Goal: Task Accomplishment & Management: Manage account settings

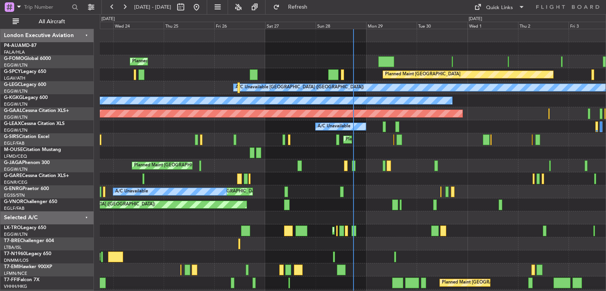
scroll to position [50, 0]
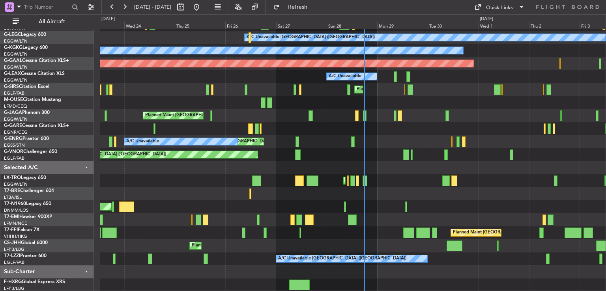
click at [417, 185] on div "Planned Maint [GEOGRAPHIC_DATA] A/C Unavailable [GEOGRAPHIC_DATA] ([GEOGRAPHIC_…" at bounding box center [353, 135] width 506 height 312
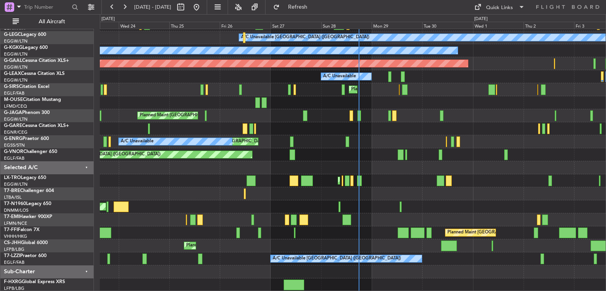
click at [407, 166] on div "Planned Maint [GEOGRAPHIC_DATA] A/C Unavailable [GEOGRAPHIC_DATA] ([GEOGRAPHIC_…" at bounding box center [353, 135] width 506 height 312
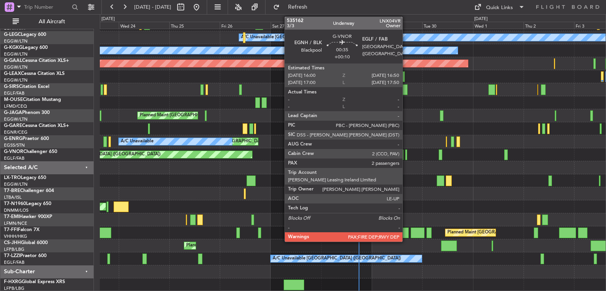
click at [406, 153] on div at bounding box center [406, 154] width 2 height 11
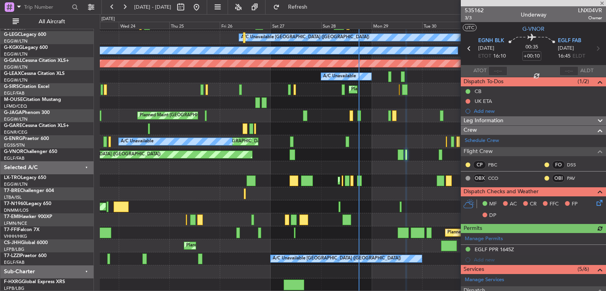
scroll to position [159, 0]
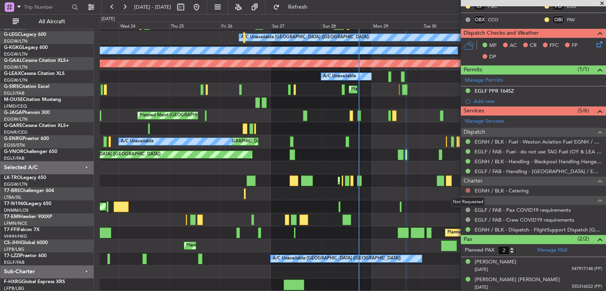
click at [469, 189] on button at bounding box center [467, 190] width 5 height 5
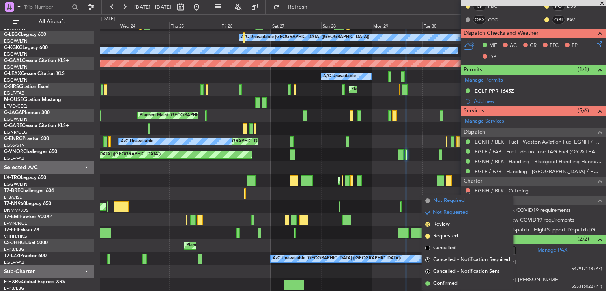
click at [452, 203] on span "Not Required" at bounding box center [449, 201] width 32 height 8
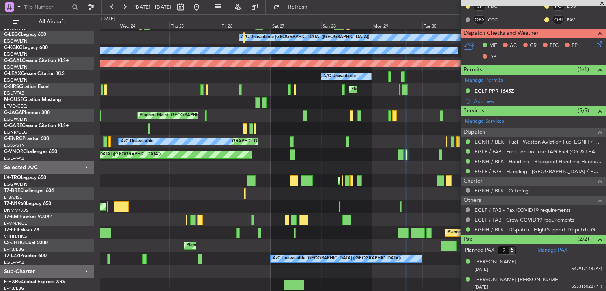
click at [602, 2] on span at bounding box center [602, 3] width 8 height 7
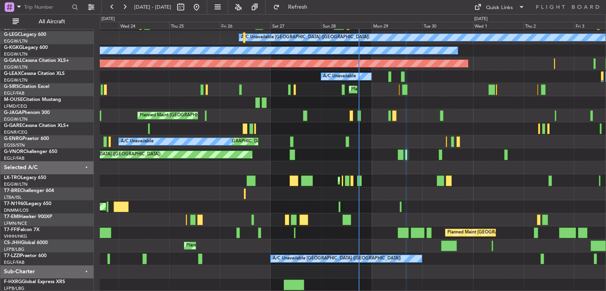
type input "0"
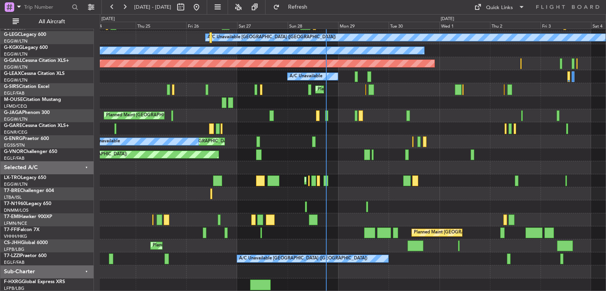
click at [309, 95] on div "Planned Maint Bremen A/C Unavailable London (Luton) A/C Unavailable Istanbul (A…" at bounding box center [353, 135] width 506 height 312
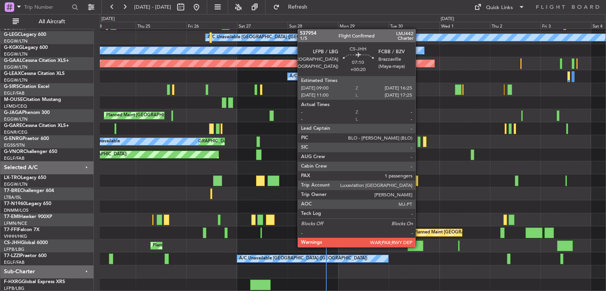
click at [419, 246] on div at bounding box center [415, 246] width 16 height 11
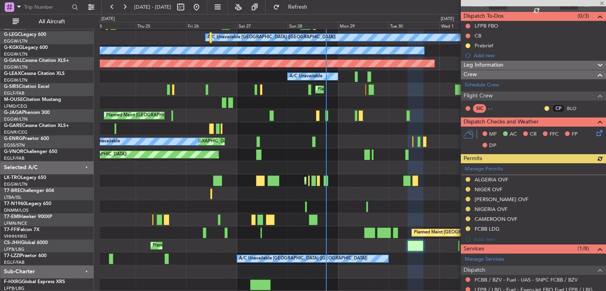
scroll to position [82, 0]
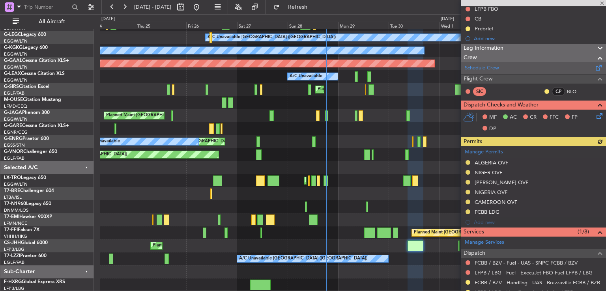
click at [492, 67] on link "Schedule Crew" at bounding box center [481, 68] width 34 height 8
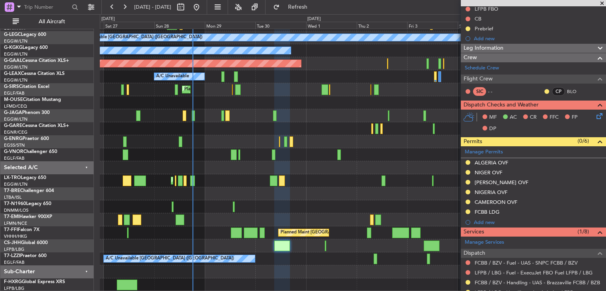
click at [302, 180] on div "Planned Maint Bremen A/C Unavailable London (Luton) A/C Unavailable Istanbul (A…" at bounding box center [353, 135] width 506 height 312
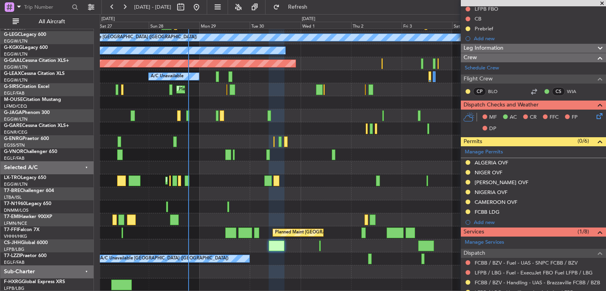
click at [603, 4] on span at bounding box center [602, 3] width 8 height 7
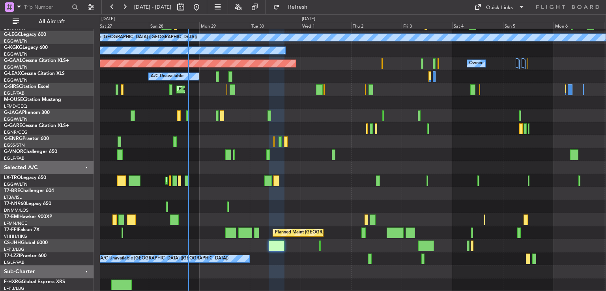
type input "0"
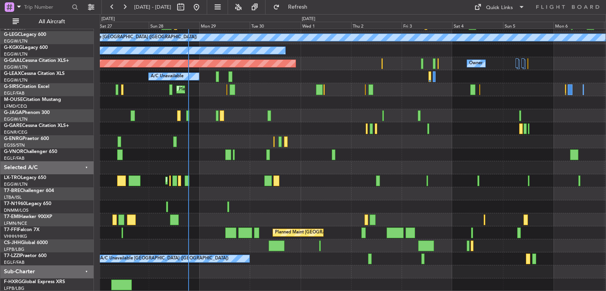
scroll to position [0, 0]
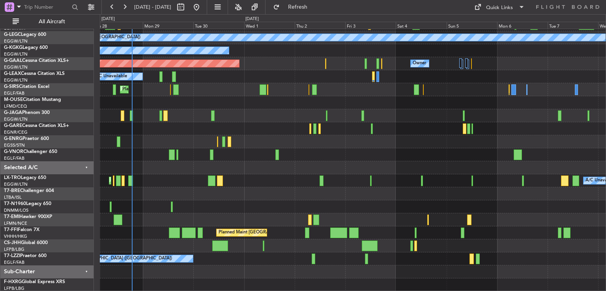
click at [381, 157] on div "Planned Maint Bremen A/C Unavailable London (Luton) A/C Unavailable Istanbul (A…" at bounding box center [353, 135] width 506 height 312
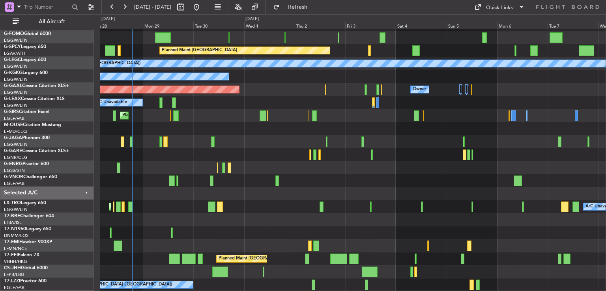
scroll to position [24, 0]
click at [203, 8] on button at bounding box center [196, 7] width 13 height 13
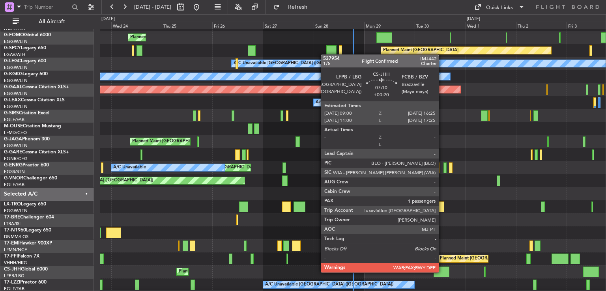
click at [442, 272] on div at bounding box center [441, 272] width 16 height 11
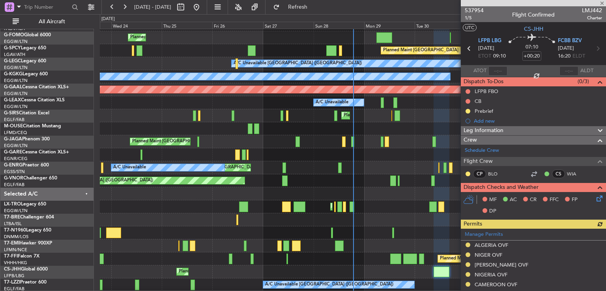
scroll to position [208, 0]
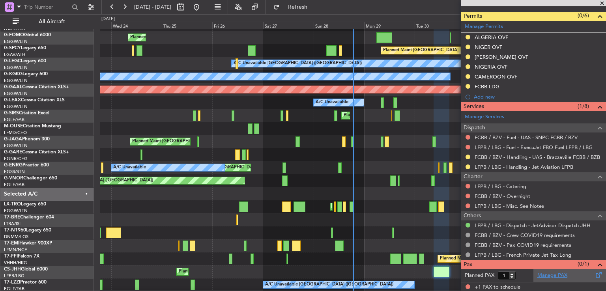
click at [554, 274] on link "Manage PAX" at bounding box center [552, 276] width 30 height 8
click at [306, 6] on span "Refresh" at bounding box center [297, 7] width 33 height 6
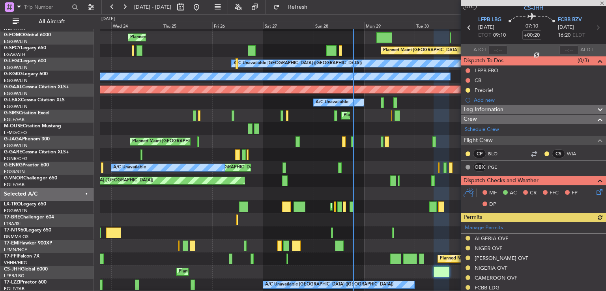
scroll to position [222, 0]
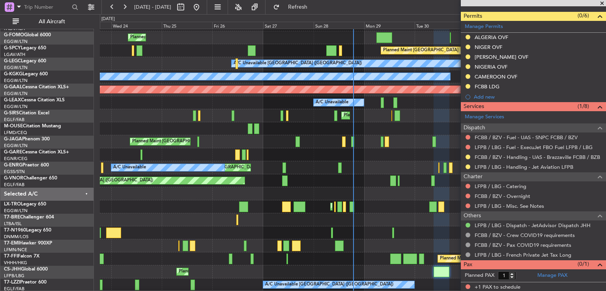
click at [602, 3] on span at bounding box center [602, 3] width 8 height 7
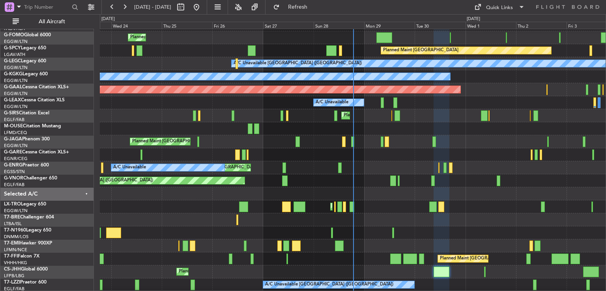
type input "0"
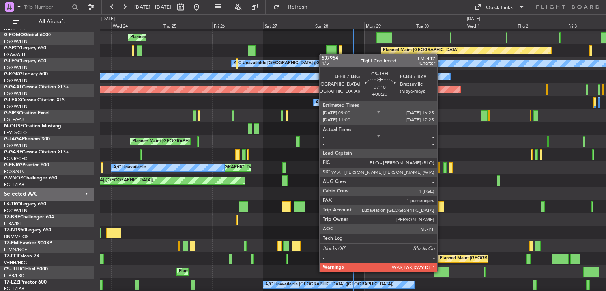
click at [440, 271] on div at bounding box center [441, 272] width 16 height 11
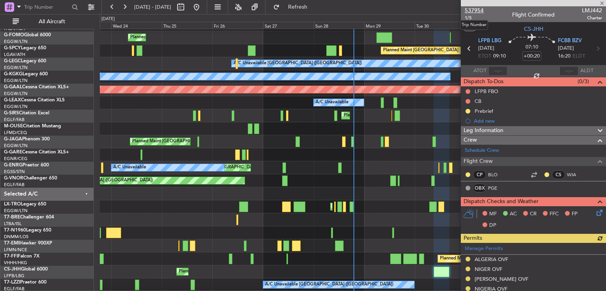
click at [477, 10] on span "537954" at bounding box center [473, 10] width 19 height 8
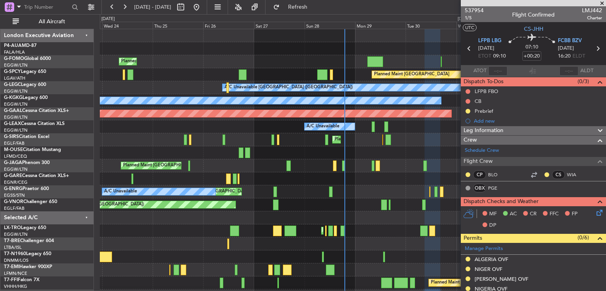
click at [367, 142] on div "Planned Maint London (Luton) Planned Maint Bremen A/C Unavailable London (Luton…" at bounding box center [353, 185] width 506 height 312
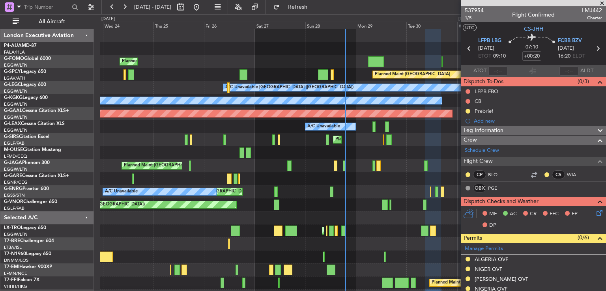
click at [375, 65] on div at bounding box center [375, 61] width 15 height 11
type input "+00:35"
type input "2"
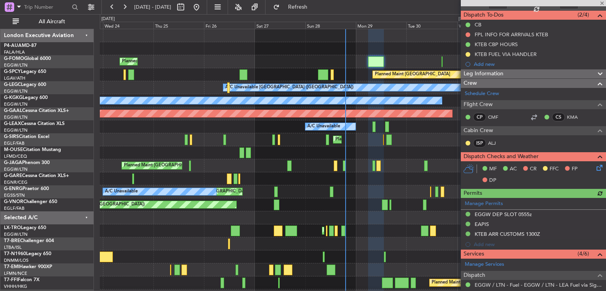
scroll to position [108, 0]
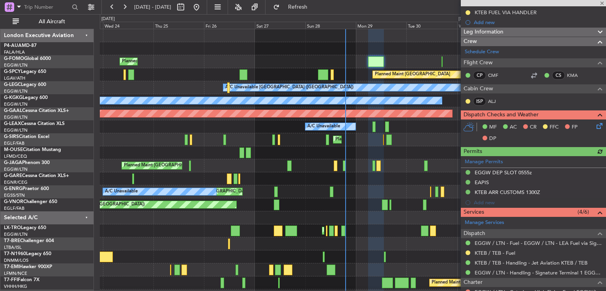
click at [595, 125] on icon at bounding box center [598, 124] width 6 height 6
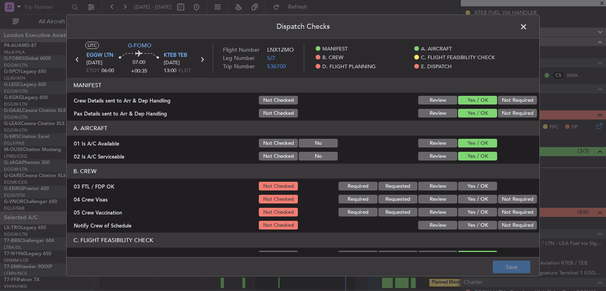
click at [472, 184] on button "Yes / OK" at bounding box center [477, 186] width 39 height 9
click at [503, 199] on button "Not Required" at bounding box center [517, 199] width 39 height 9
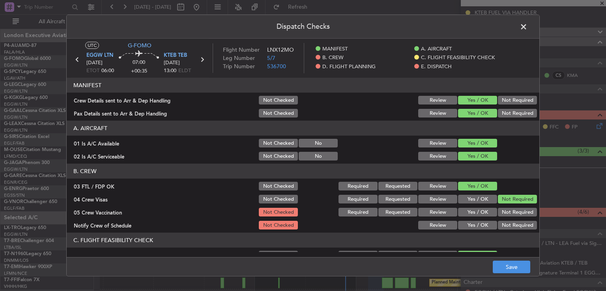
drag, startPoint x: 500, startPoint y: 207, endPoint x: 498, endPoint y: 212, distance: 5.1
click at [499, 211] on button "Not Required" at bounding box center [517, 212] width 39 height 9
click at [481, 224] on button "Yes / OK" at bounding box center [477, 225] width 39 height 9
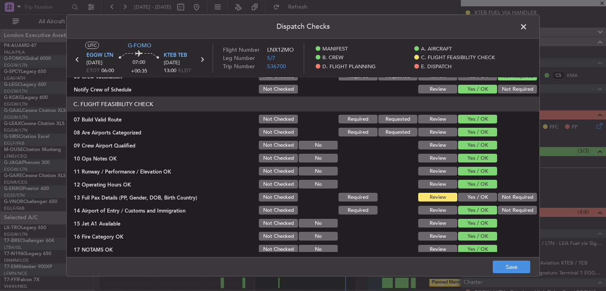
scroll to position [143, 0]
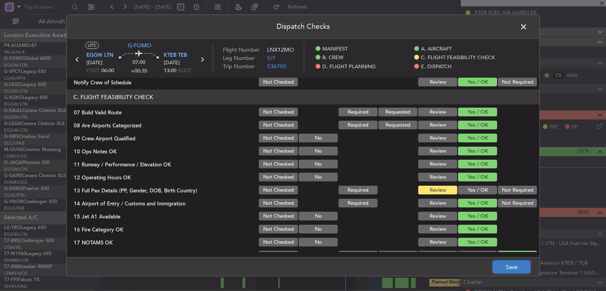
click at [496, 264] on button "Save" at bounding box center [510, 267] width 37 height 13
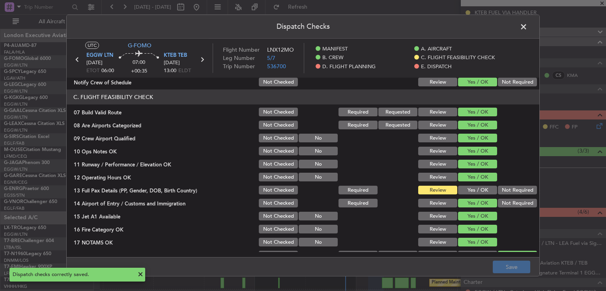
click at [527, 28] on span at bounding box center [527, 29] width 0 height 16
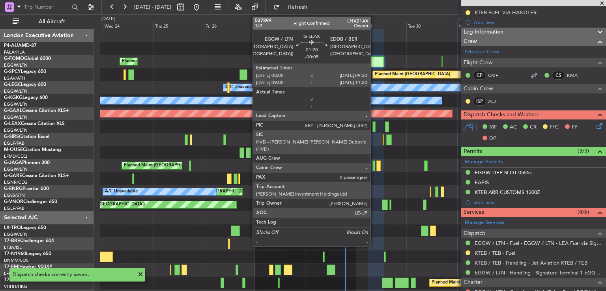
click at [374, 128] on div at bounding box center [374, 126] width 4 height 11
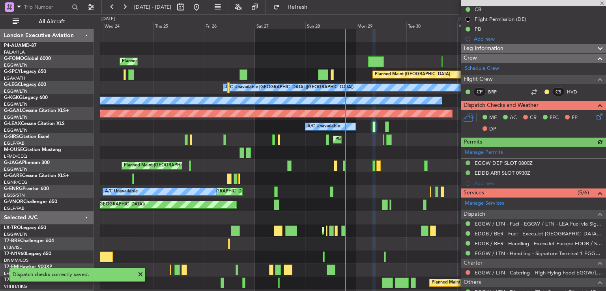
scroll to position [90, 0]
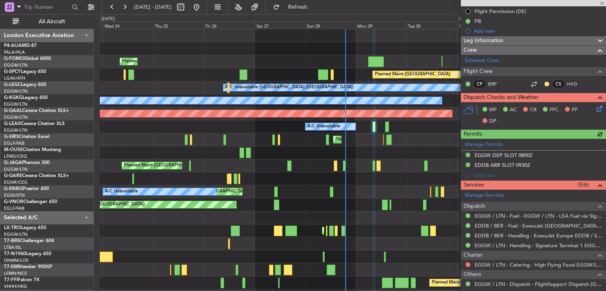
click at [595, 109] on icon at bounding box center [598, 107] width 6 height 6
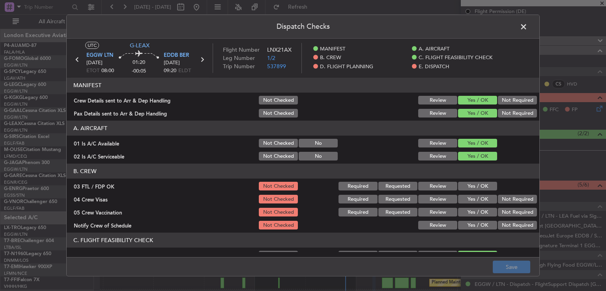
click at [472, 185] on button "Yes / OK" at bounding box center [477, 186] width 39 height 9
click at [499, 201] on button "Not Required" at bounding box center [517, 199] width 39 height 9
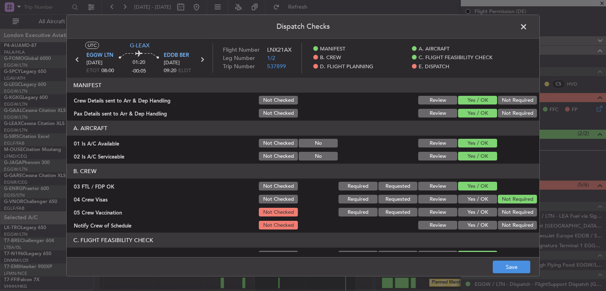
click at [499, 212] on button "Not Required" at bounding box center [517, 212] width 39 height 9
click at [470, 221] on button "Yes / OK" at bounding box center [477, 225] width 39 height 9
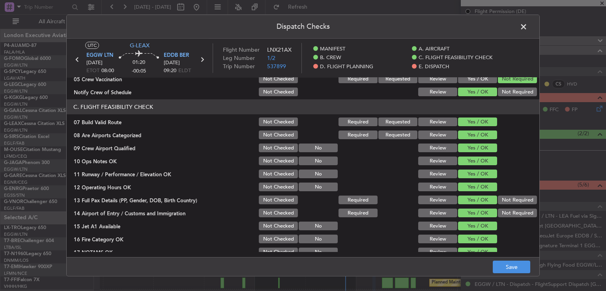
scroll to position [142, 0]
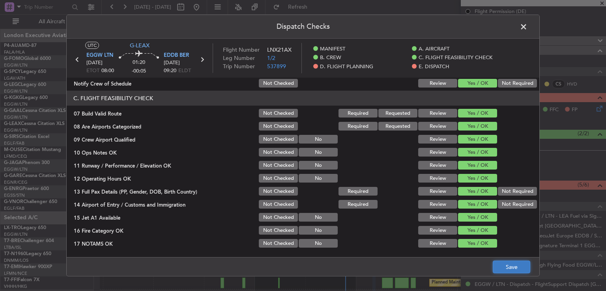
click at [504, 269] on button "Save" at bounding box center [510, 267] width 37 height 13
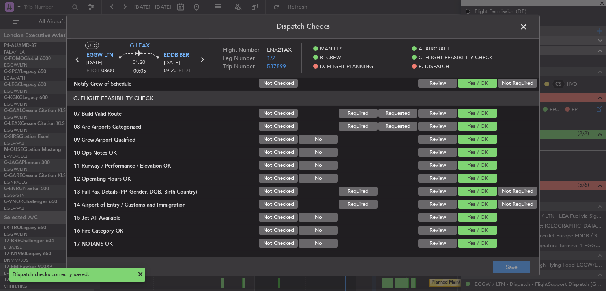
click at [527, 30] on span at bounding box center [527, 29] width 0 height 16
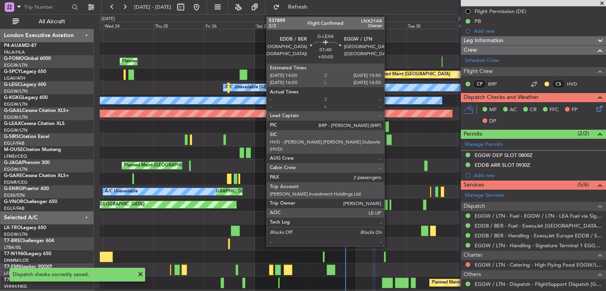
click at [388, 125] on div at bounding box center [387, 126] width 4 height 11
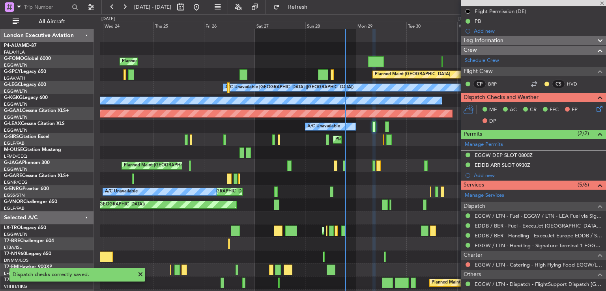
type input "+00:05"
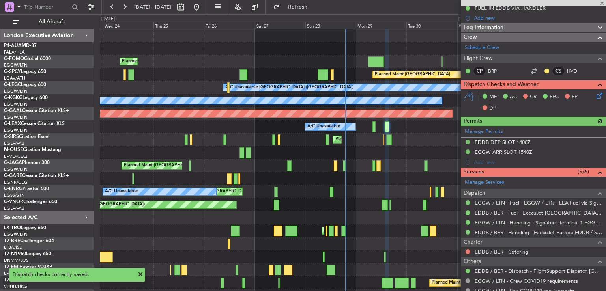
scroll to position [117, 0]
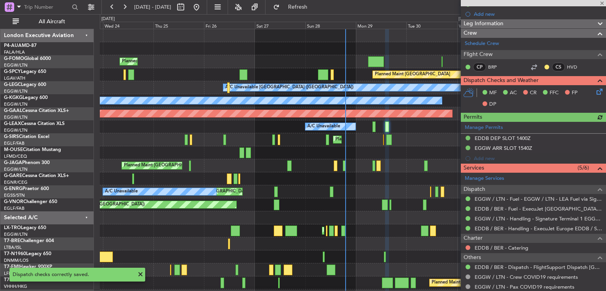
click at [595, 93] on icon at bounding box center [598, 90] width 6 height 6
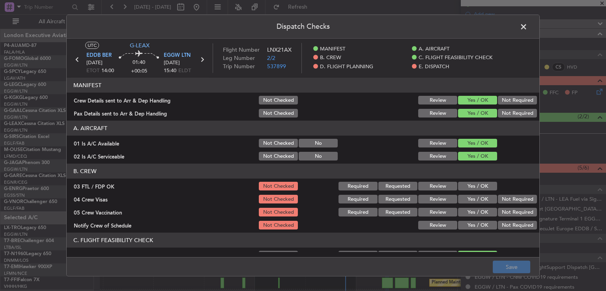
click at [468, 185] on button "Yes / OK" at bounding box center [477, 186] width 39 height 9
click at [507, 200] on button "Not Required" at bounding box center [517, 199] width 39 height 9
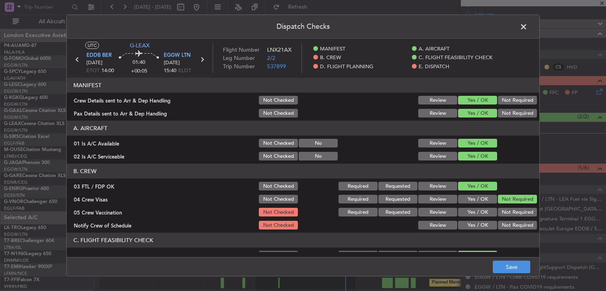
drag, startPoint x: 504, startPoint y: 209, endPoint x: 500, endPoint y: 211, distance: 4.8
click at [504, 209] on button "Not Required" at bounding box center [517, 212] width 39 height 9
click at [472, 226] on button "Yes / OK" at bounding box center [477, 225] width 39 height 9
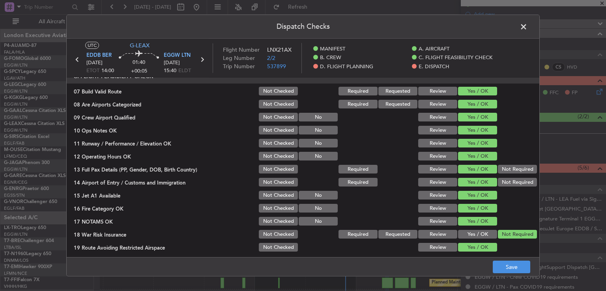
scroll to position [166, 0]
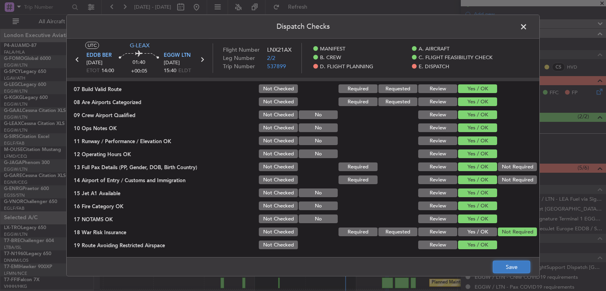
click at [504, 262] on button "Save" at bounding box center [510, 267] width 37 height 13
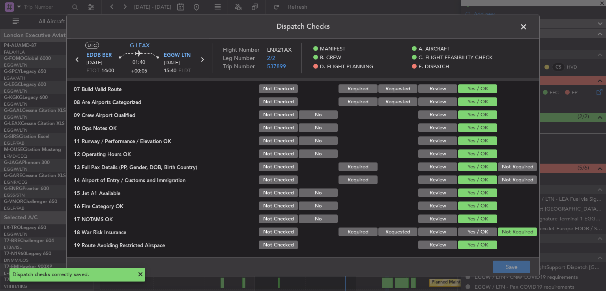
click at [527, 28] on span at bounding box center [527, 29] width 0 height 16
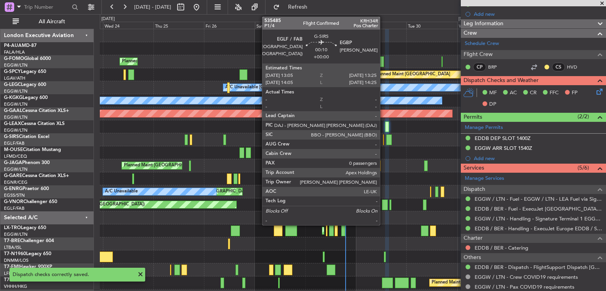
click at [383, 141] on div at bounding box center [383, 139] width 1 height 11
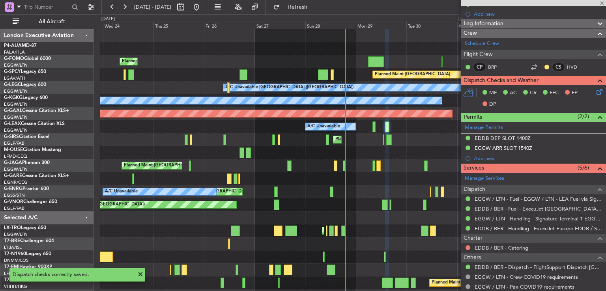
type input "0"
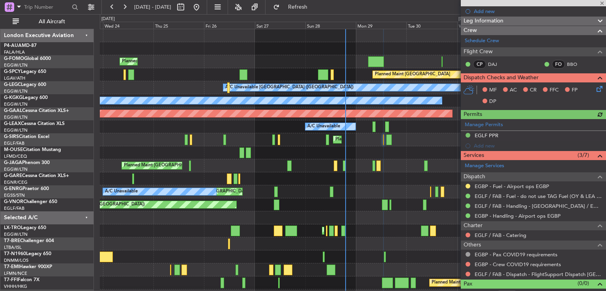
scroll to position [110, 0]
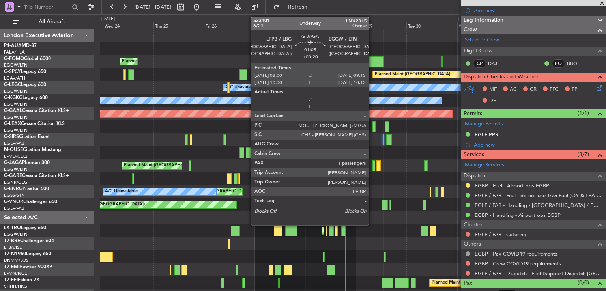
click at [372, 165] on div at bounding box center [373, 165] width 3 height 11
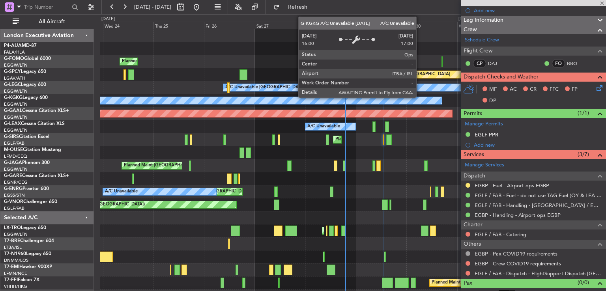
type input "+00:20"
type input "1"
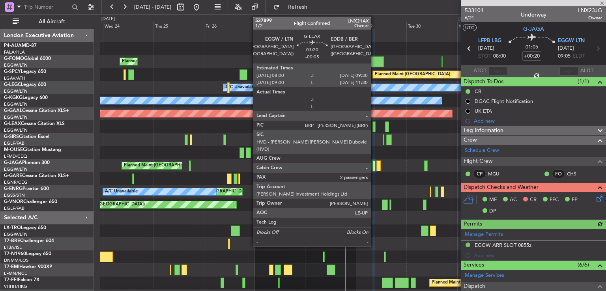
click at [374, 127] on div at bounding box center [374, 126] width 4 height 11
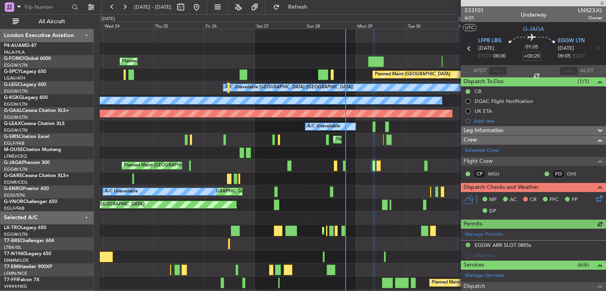
type input "-00:05"
type input "2"
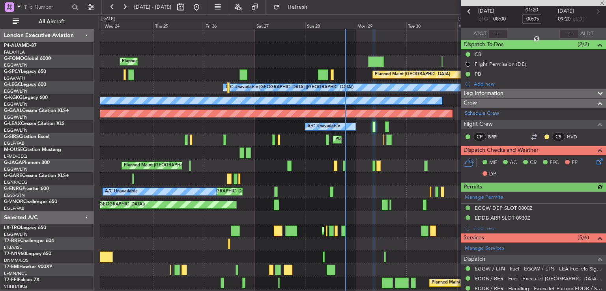
scroll to position [164, 0]
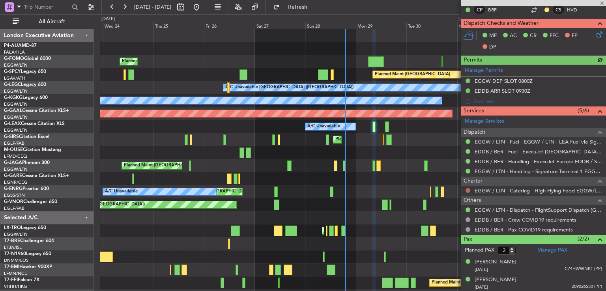
click at [469, 190] on button at bounding box center [467, 190] width 5 height 5
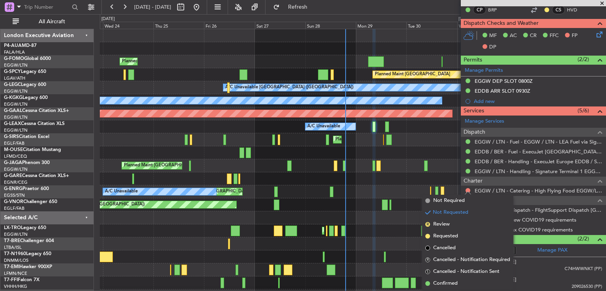
click at [450, 197] on span "Not Required" at bounding box center [449, 201] width 32 height 8
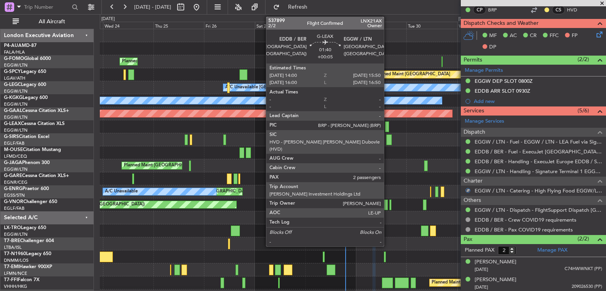
click at [387, 126] on div at bounding box center [387, 126] width 4 height 11
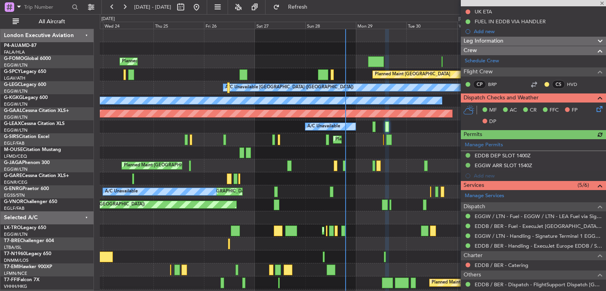
scroll to position [174, 0]
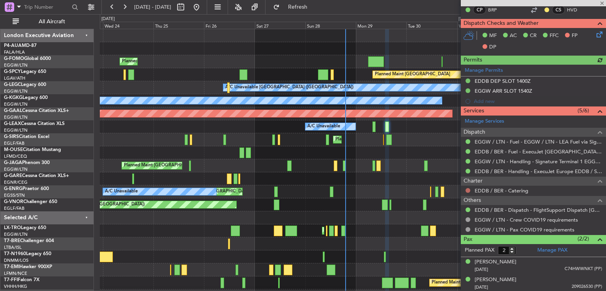
click at [468, 189] on button at bounding box center [467, 190] width 5 height 5
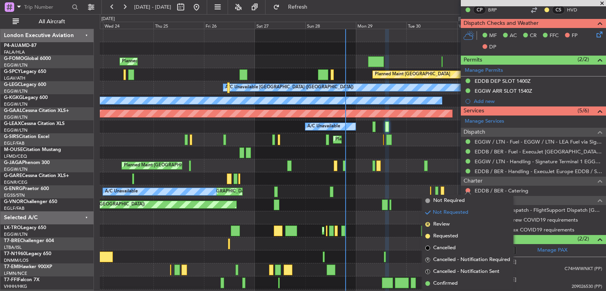
click at [452, 200] on span "Not Required" at bounding box center [449, 201] width 32 height 8
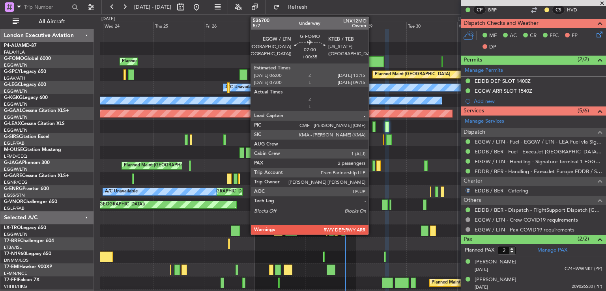
click at [372, 63] on div at bounding box center [375, 61] width 15 height 11
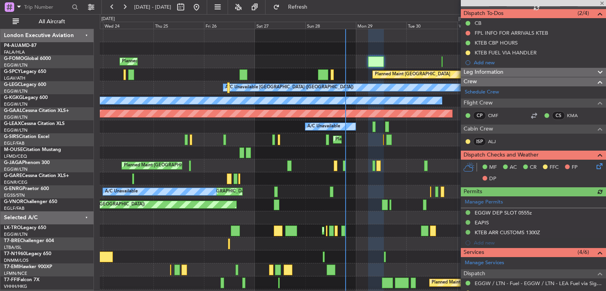
scroll to position [195, 0]
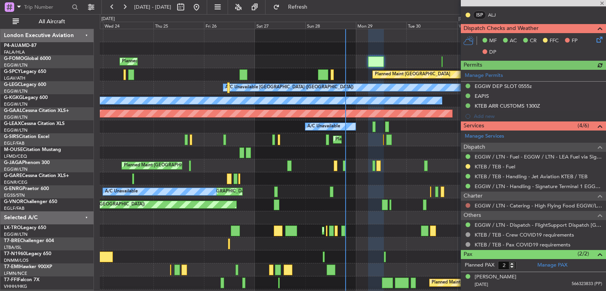
click at [468, 205] on button at bounding box center [467, 205] width 5 height 5
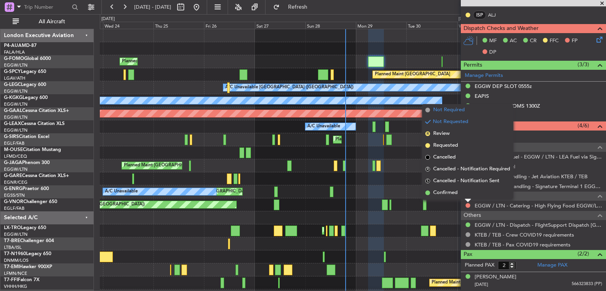
click at [445, 112] on span "Not Required" at bounding box center [449, 110] width 32 height 8
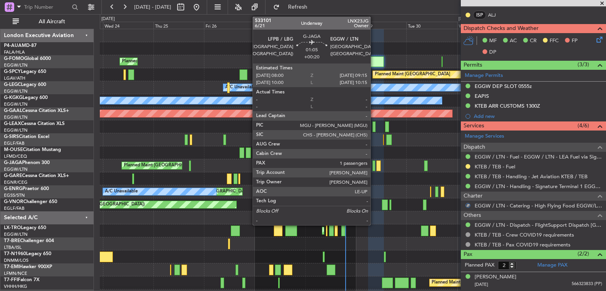
click at [374, 167] on div at bounding box center [373, 165] width 3 height 11
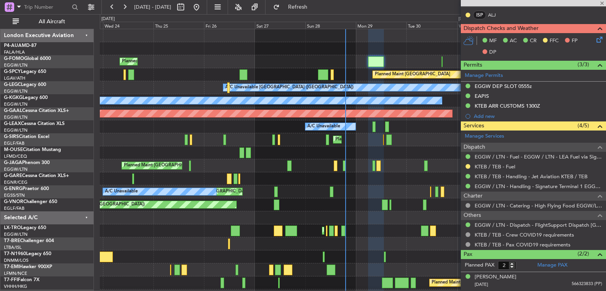
type input "+00:20"
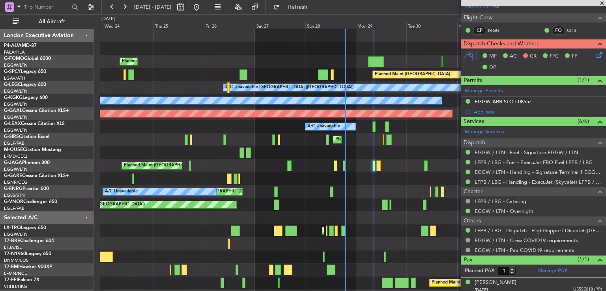
scroll to position [147, 0]
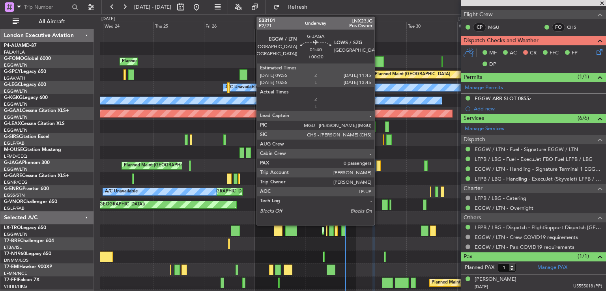
click at [378, 167] on div at bounding box center [378, 165] width 4 height 11
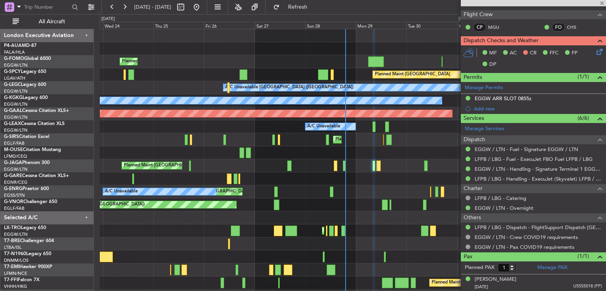
type input "0"
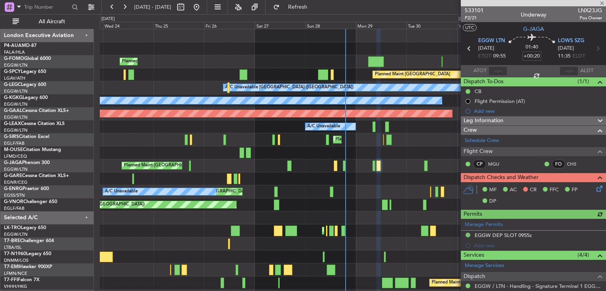
scroll to position [50, 0]
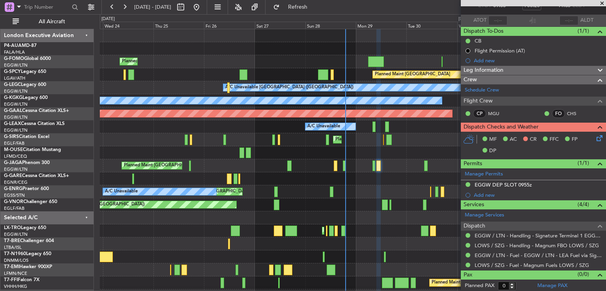
click at [595, 139] on icon at bounding box center [598, 137] width 6 height 6
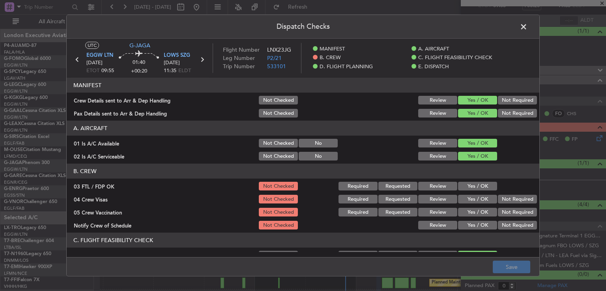
click at [464, 182] on button "Yes / OK" at bounding box center [477, 186] width 39 height 9
drag, startPoint x: 507, startPoint y: 200, endPoint x: 504, endPoint y: 213, distance: 13.4
click at [506, 200] on button "Not Required" at bounding box center [517, 199] width 39 height 9
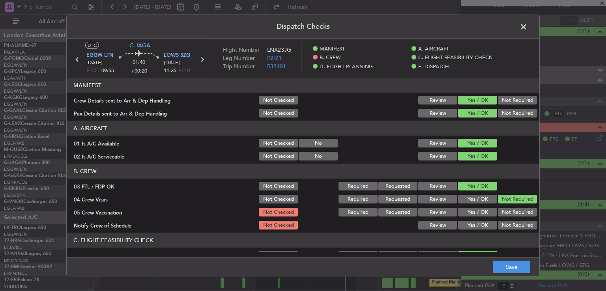
click at [503, 213] on button "Not Required" at bounding box center [517, 212] width 39 height 9
click at [472, 228] on button "Yes / OK" at bounding box center [477, 225] width 39 height 9
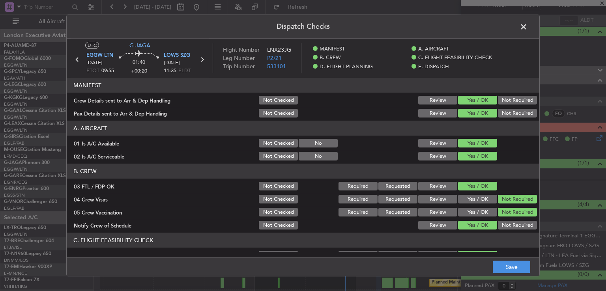
click at [540, 98] on div "Dispatch Checks UTC G-JAGA EGGW LTN 29/09/2025 ETOT 09:55 01:40 +00:20 LOWS SZG…" at bounding box center [303, 145] width 606 height 291
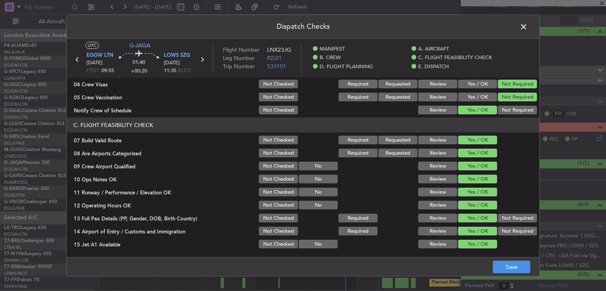
scroll to position [162, 0]
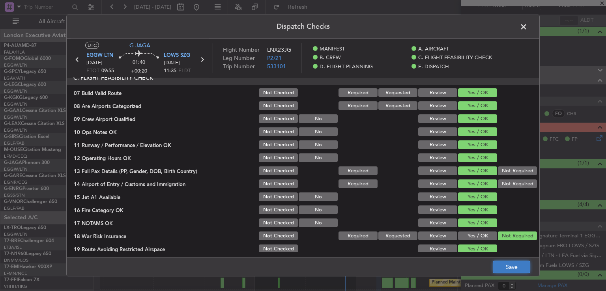
click at [506, 265] on button "Save" at bounding box center [510, 267] width 37 height 13
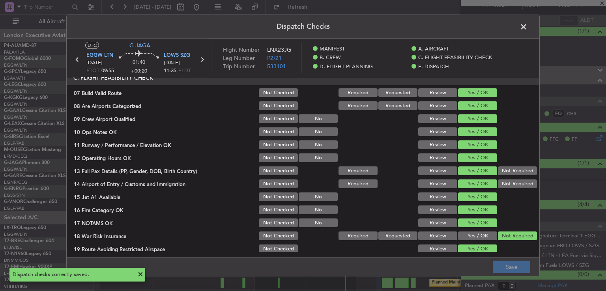
click at [527, 28] on span at bounding box center [527, 29] width 0 height 16
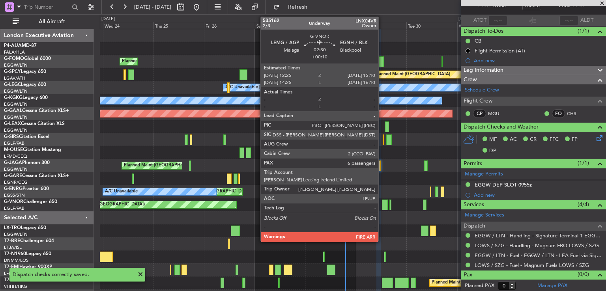
click at [382, 203] on div at bounding box center [385, 205] width 6 height 11
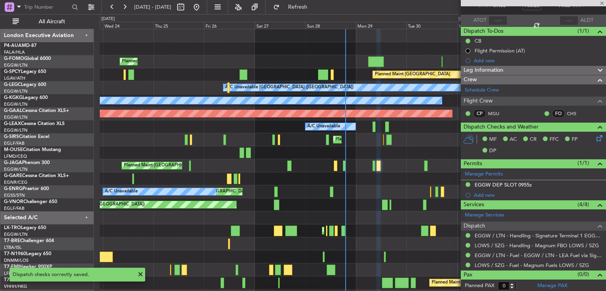
type input "+00:10"
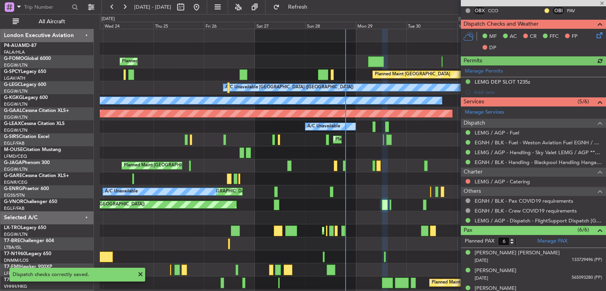
scroll to position [186, 0]
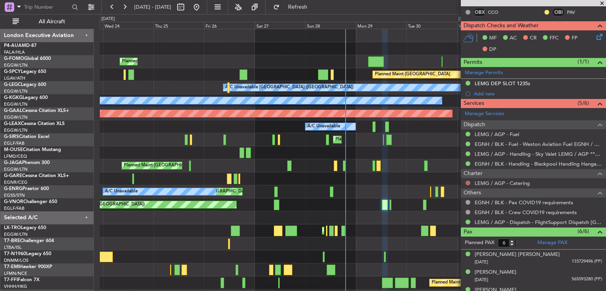
click at [466, 181] on button at bounding box center [467, 183] width 5 height 5
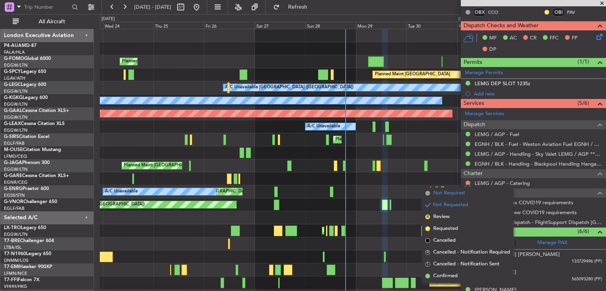
click at [439, 192] on span "Not Required" at bounding box center [449, 193] width 32 height 8
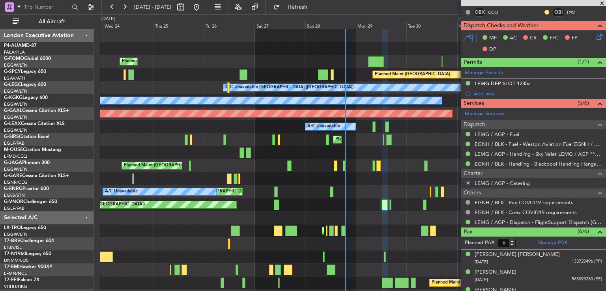
click at [595, 38] on icon at bounding box center [598, 35] width 6 height 6
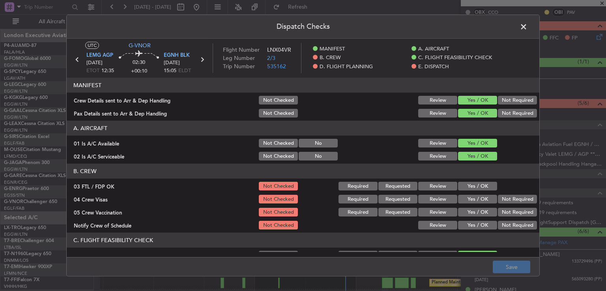
click at [463, 183] on button "Yes / OK" at bounding box center [477, 186] width 39 height 9
click at [498, 201] on button "Not Required" at bounding box center [517, 199] width 39 height 9
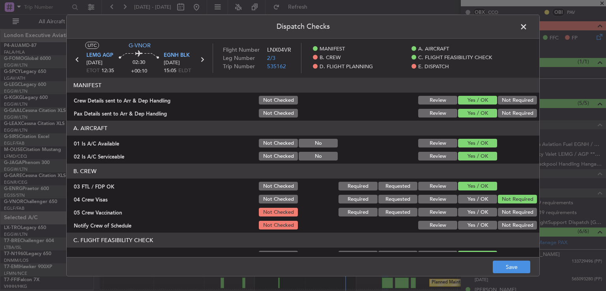
click at [498, 213] on button "Not Required" at bounding box center [517, 212] width 39 height 9
click at [475, 223] on button "Yes / OK" at bounding box center [477, 225] width 39 height 9
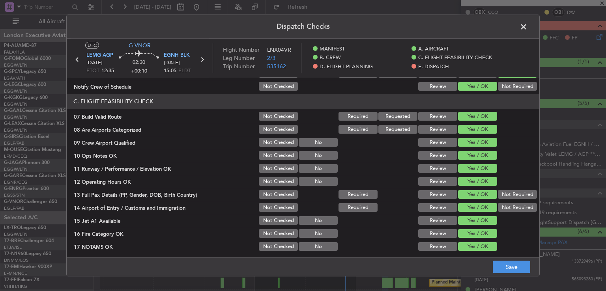
scroll to position [140, 0]
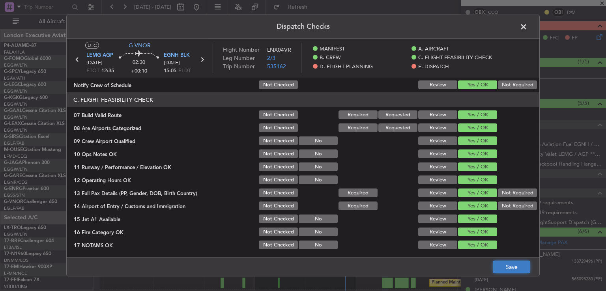
click at [503, 265] on button "Save" at bounding box center [510, 267] width 37 height 13
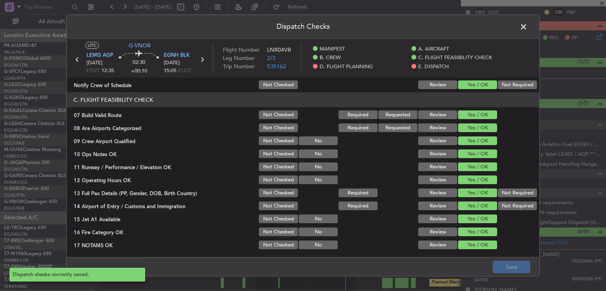
click at [527, 29] on span at bounding box center [527, 29] width 0 height 16
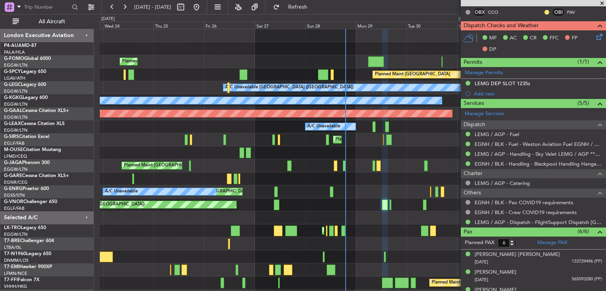
scroll to position [249, 0]
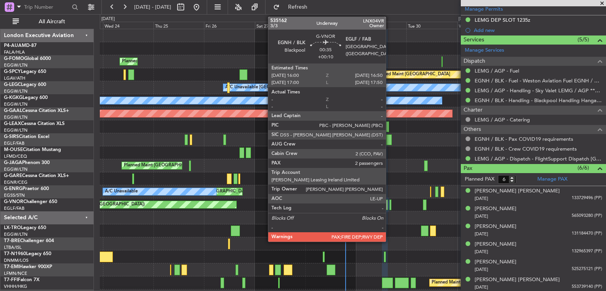
click at [389, 203] on div at bounding box center [390, 205] width 2 height 11
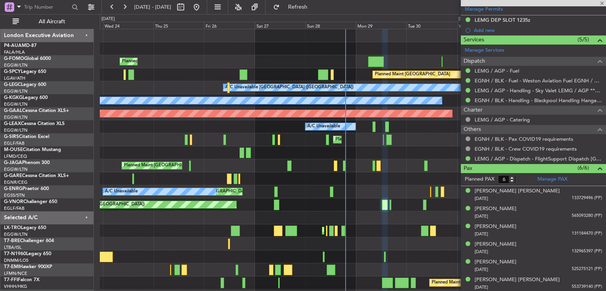
type input "2"
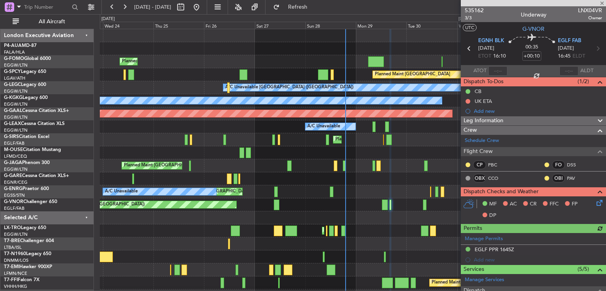
scroll to position [159, 0]
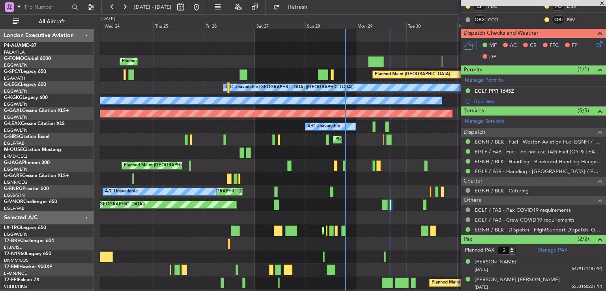
click at [595, 43] on icon at bounding box center [598, 43] width 6 height 6
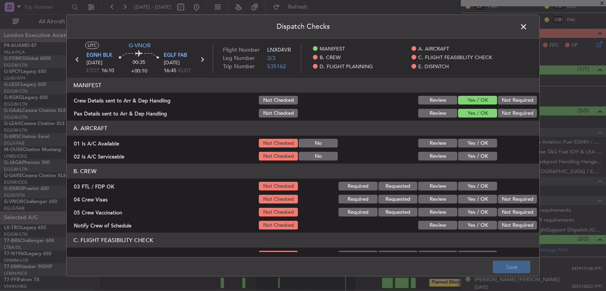
click at [465, 142] on button "Yes / OK" at bounding box center [477, 143] width 39 height 9
click at [466, 155] on button "Yes / OK" at bounding box center [477, 156] width 39 height 9
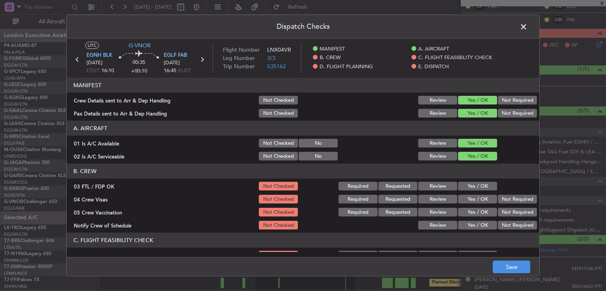
click at [481, 184] on button "Yes / OK" at bounding box center [477, 186] width 39 height 9
click at [498, 200] on button "Not Required" at bounding box center [517, 199] width 39 height 9
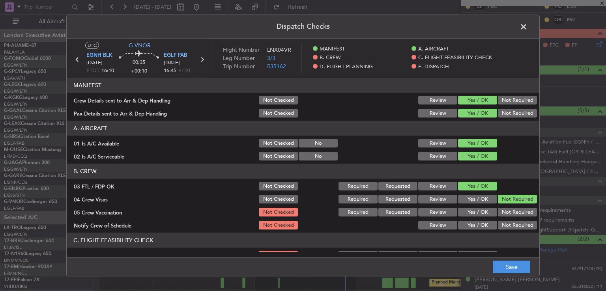
click at [498, 212] on button "Not Required" at bounding box center [517, 212] width 39 height 9
click at [477, 223] on button "Yes / OK" at bounding box center [477, 225] width 39 height 9
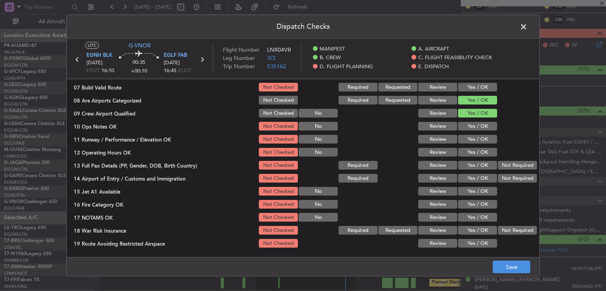
scroll to position [150, 0]
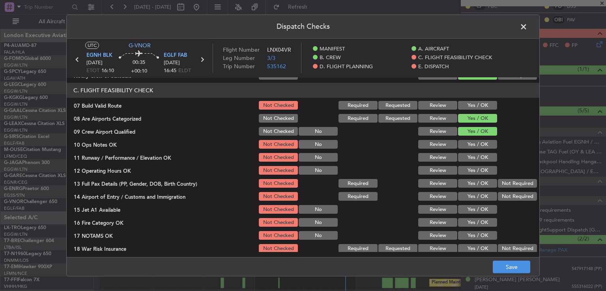
click at [469, 171] on button "Yes / OK" at bounding box center [477, 170] width 39 height 9
click at [515, 270] on button "Save" at bounding box center [510, 267] width 37 height 13
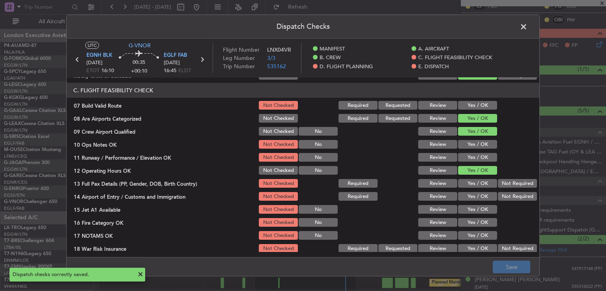
click at [527, 26] on span at bounding box center [527, 29] width 0 height 16
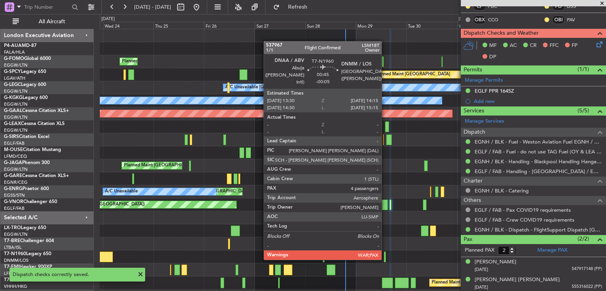
click at [385, 258] on div at bounding box center [385, 257] width 2 height 11
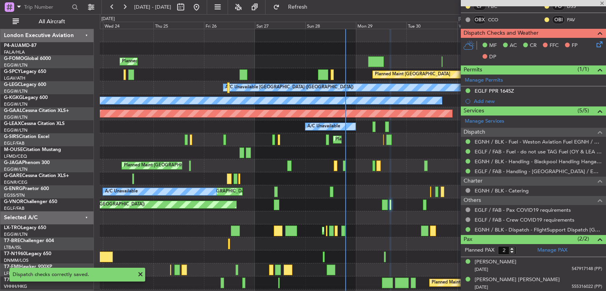
type input "-00:05"
type input "4"
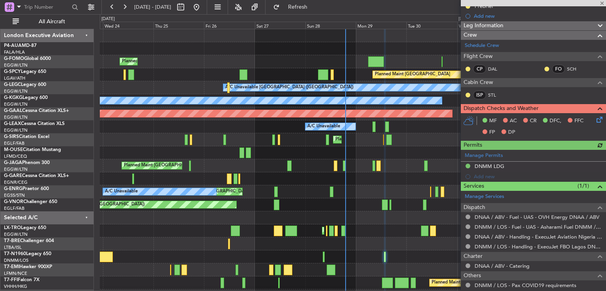
scroll to position [104, 0]
click at [595, 122] on icon at bounding box center [598, 119] width 6 height 6
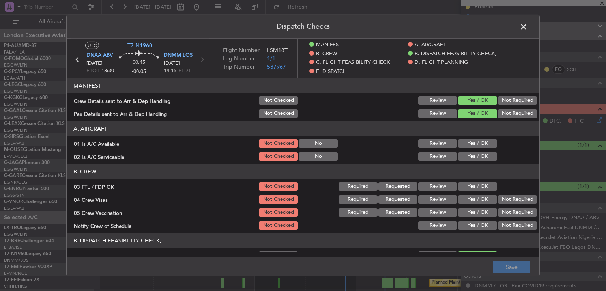
drag, startPoint x: 481, startPoint y: 146, endPoint x: 479, endPoint y: 157, distance: 11.6
click at [481, 146] on button "Yes / OK" at bounding box center [477, 143] width 39 height 9
click at [480, 162] on article "MANIFEST Crew Details sent to Arr & Dep Handling Not Checked Review Yes / OK No…" at bounding box center [303, 165] width 472 height 174
click at [480, 159] on button "Yes / OK" at bounding box center [477, 156] width 39 height 9
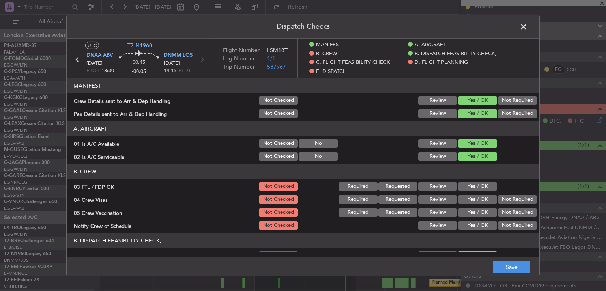
click at [481, 183] on button "Yes / OK" at bounding box center [477, 186] width 39 height 9
click at [500, 200] on button "Not Required" at bounding box center [517, 199] width 39 height 9
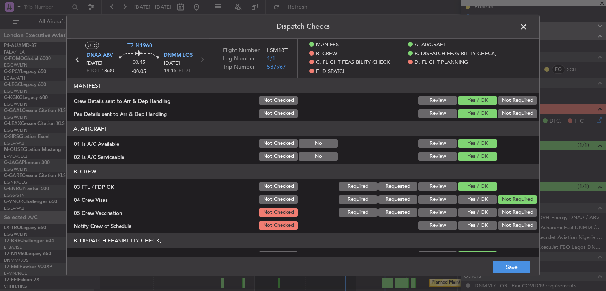
click at [500, 214] on button "Not Required" at bounding box center [517, 212] width 39 height 9
click at [468, 228] on button "Yes / OK" at bounding box center [477, 225] width 39 height 9
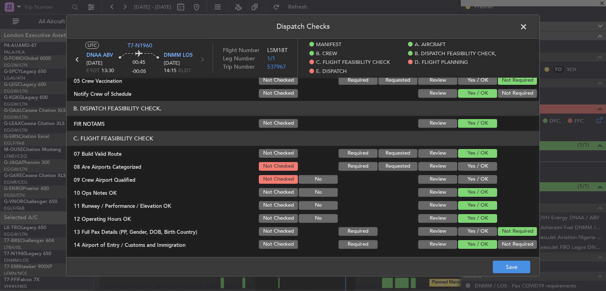
scroll to position [139, 0]
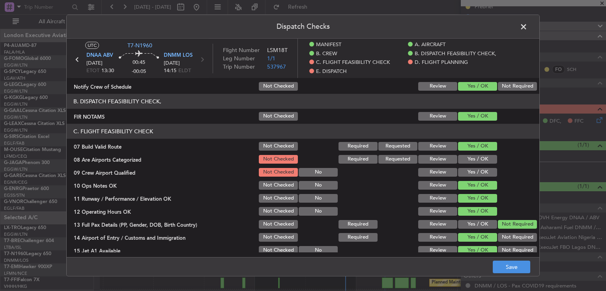
click at [480, 159] on button "Yes / OK" at bounding box center [477, 159] width 39 height 9
click at [478, 173] on button "Yes / OK" at bounding box center [477, 172] width 39 height 9
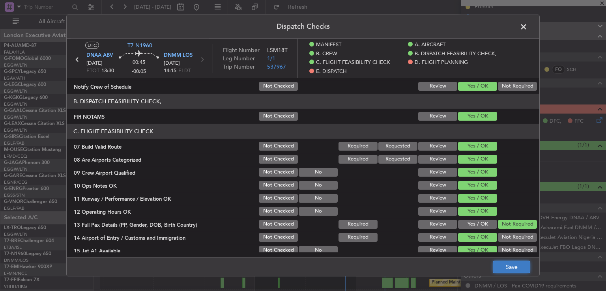
click at [504, 261] on button "Save" at bounding box center [510, 267] width 37 height 13
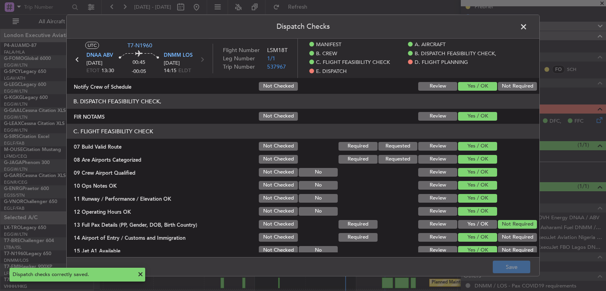
click at [527, 27] on span at bounding box center [527, 29] width 0 height 16
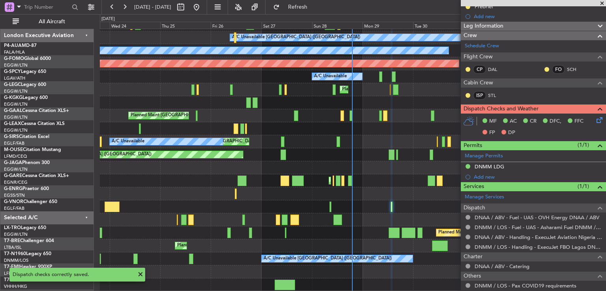
scroll to position [50, 0]
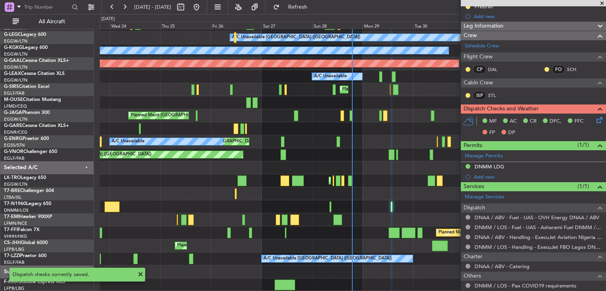
click at [387, 175] on div "Planned Maint Bremen A/C Unavailable London (Luton) A/C Unavailable Istanbul (A…" at bounding box center [353, 135] width 506 height 312
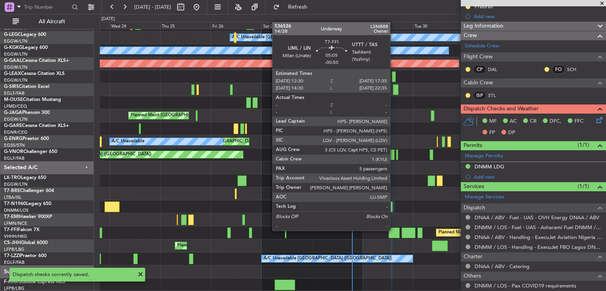
click at [394, 230] on div at bounding box center [393, 233] width 11 height 11
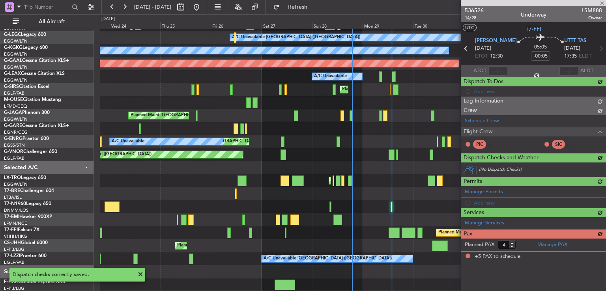
type input "-00:50"
type input "5"
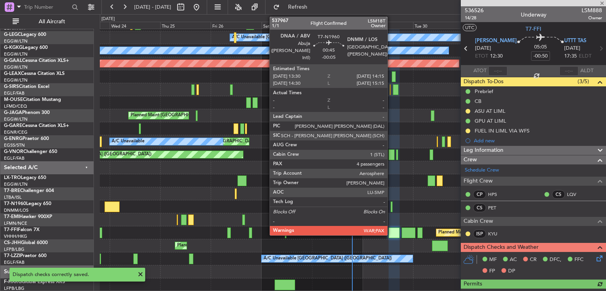
click at [391, 206] on div at bounding box center [391, 206] width 2 height 11
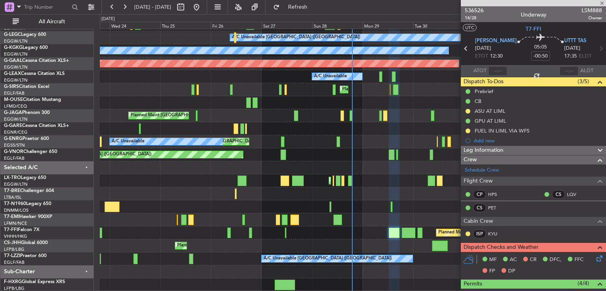
type input "-00:05"
type input "4"
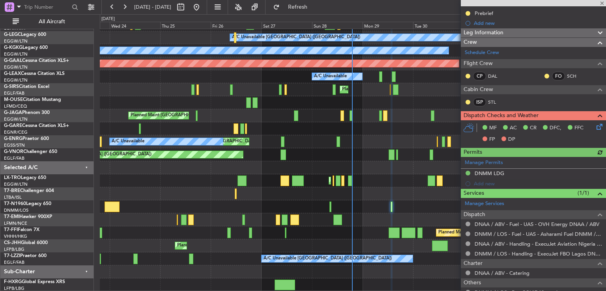
scroll to position [155, 0]
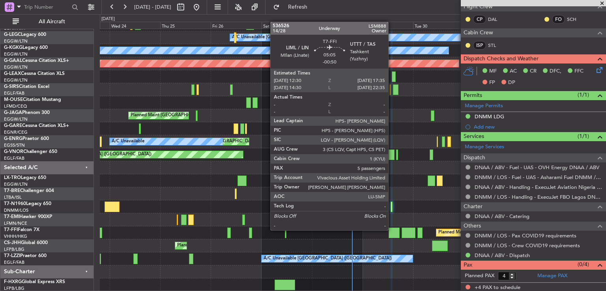
click at [392, 229] on div at bounding box center [393, 233] width 11 height 11
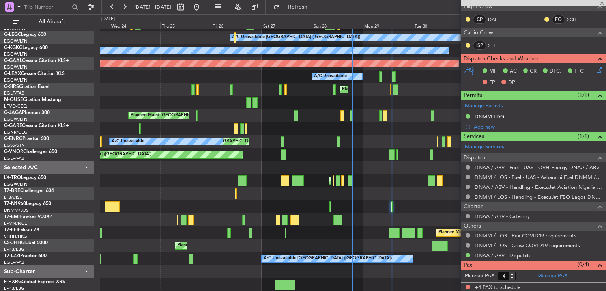
type input "-00:50"
type input "5"
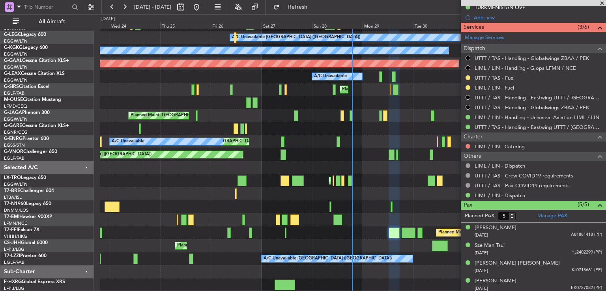
scroll to position [324, 0]
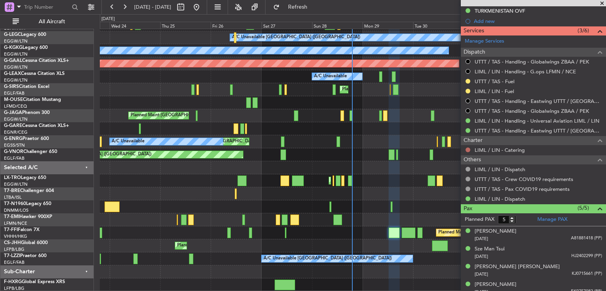
click at [467, 149] on button at bounding box center [467, 149] width 5 height 5
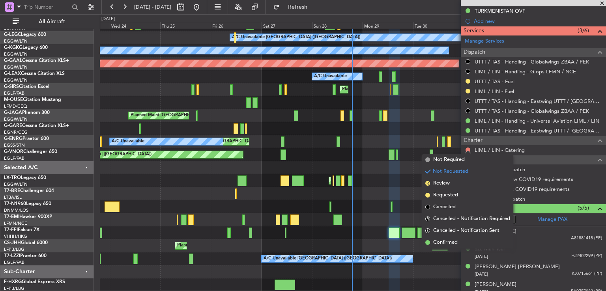
click at [447, 164] on mat-tooltip-component "Not Requested" at bounding box center [468, 161] width 45 height 21
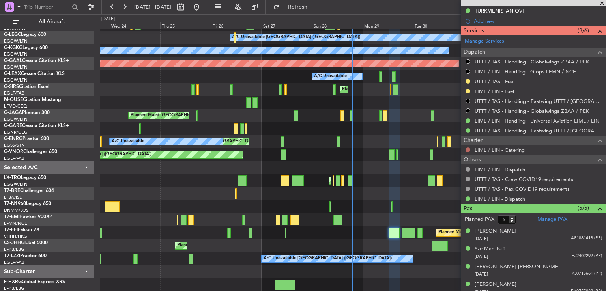
click at [467, 147] on button at bounding box center [467, 149] width 5 height 5
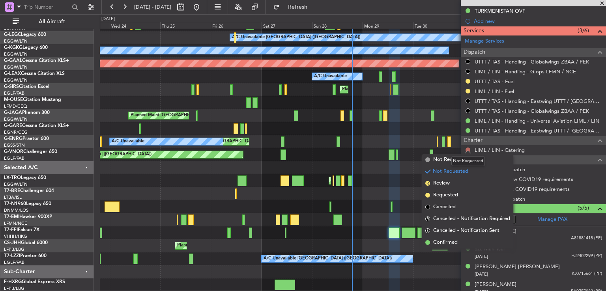
click at [467, 149] on button at bounding box center [467, 149] width 5 height 5
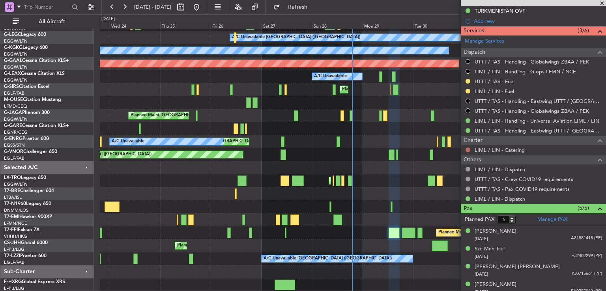
click at [466, 149] on button at bounding box center [467, 149] width 5 height 5
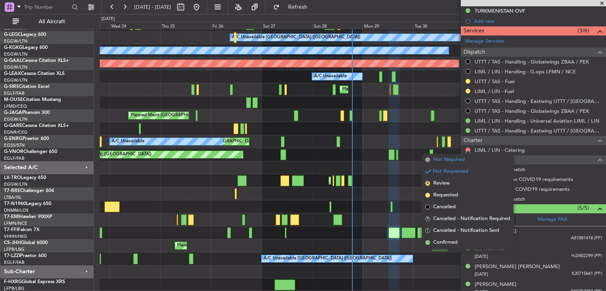
drag, startPoint x: 456, startPoint y: 167, endPoint x: 456, endPoint y: 162, distance: 5.1
click at [456, 162] on span "Not Required" at bounding box center [449, 160] width 32 height 8
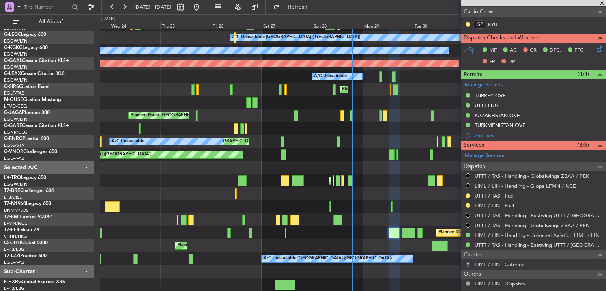
scroll to position [153, 0]
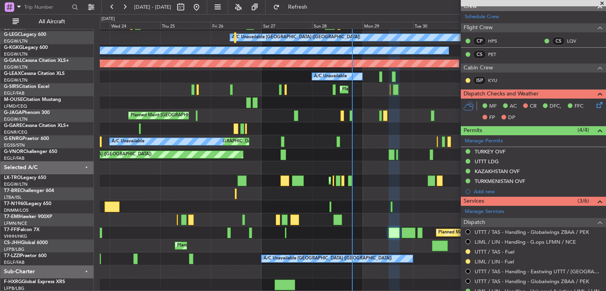
click at [593, 99] on div "MF AC CR DFC, FFC FP DP" at bounding box center [533, 112] width 145 height 27
click at [595, 104] on icon at bounding box center [598, 104] width 6 height 6
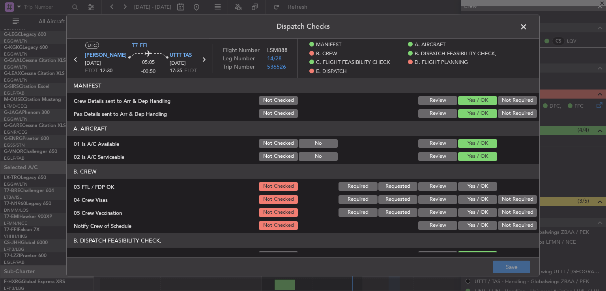
click at [476, 182] on div "Yes / OK" at bounding box center [477, 186] width 40 height 11
click at [476, 182] on button "Yes / OK" at bounding box center [477, 186] width 39 height 9
drag, startPoint x: 505, startPoint y: 199, endPoint x: 504, endPoint y: 205, distance: 6.0
click at [505, 199] on button "Not Required" at bounding box center [517, 199] width 39 height 9
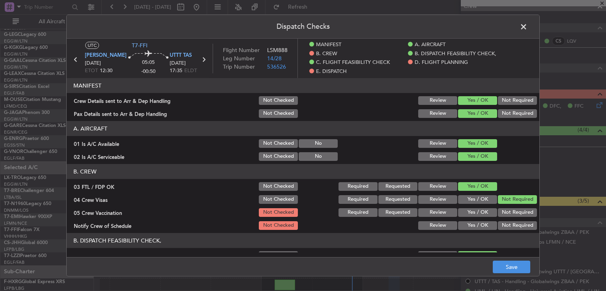
click at [503, 208] on button "Not Required" at bounding box center [517, 212] width 39 height 9
click at [479, 222] on button "Yes / OK" at bounding box center [477, 225] width 39 height 9
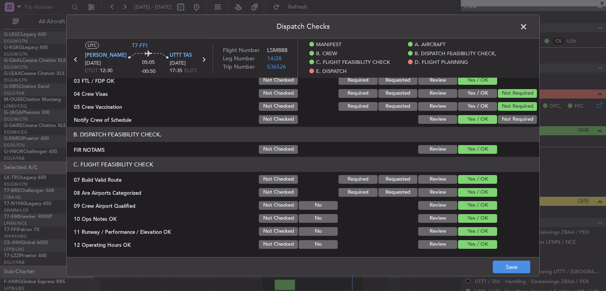
scroll to position [126, 0]
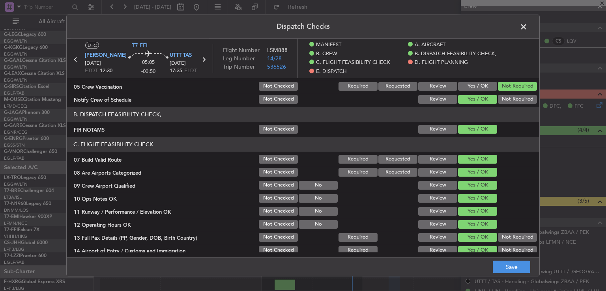
click at [507, 260] on footer "Save" at bounding box center [303, 266] width 472 height 19
click at [506, 263] on button "Save" at bounding box center [510, 267] width 37 height 13
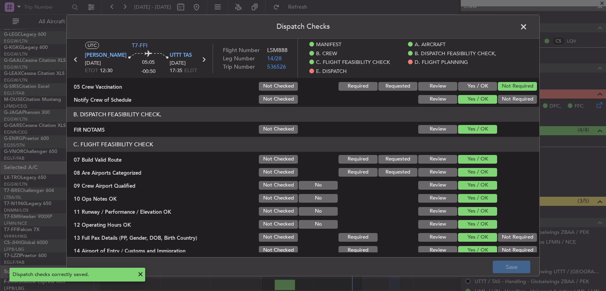
click at [527, 27] on span at bounding box center [527, 29] width 0 height 16
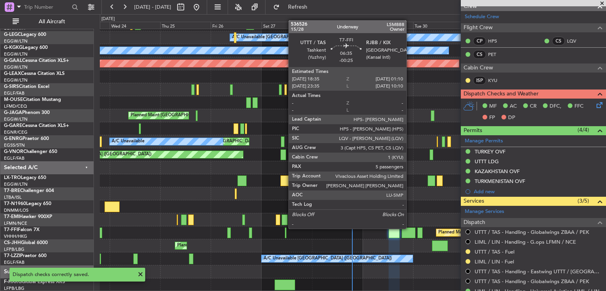
click at [410, 228] on div at bounding box center [408, 233] width 14 height 11
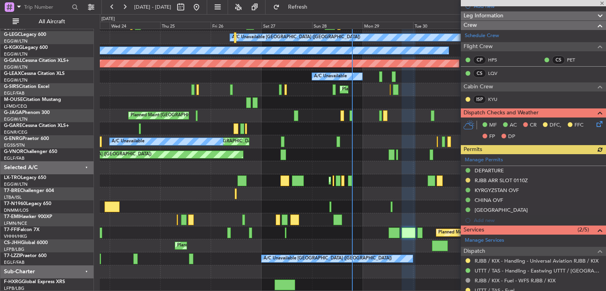
scroll to position [137, 0]
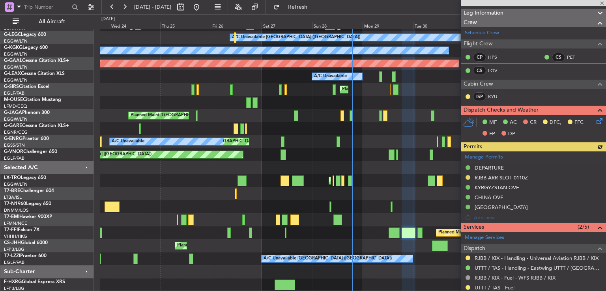
click at [595, 119] on icon at bounding box center [598, 120] width 6 height 6
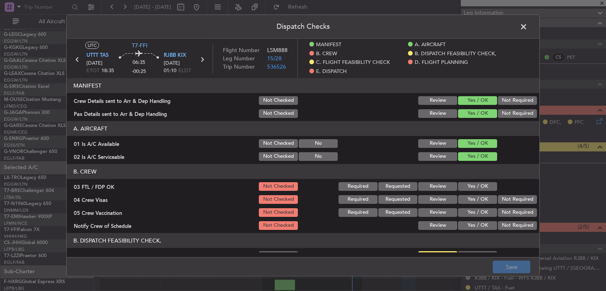
click at [470, 181] on div "Yes / OK" at bounding box center [477, 186] width 40 height 11
click at [470, 182] on button "Yes / OK" at bounding box center [477, 186] width 39 height 9
drag, startPoint x: 504, startPoint y: 197, endPoint x: 503, endPoint y: 203, distance: 6.0
click at [504, 197] on button "Not Required" at bounding box center [517, 199] width 39 height 9
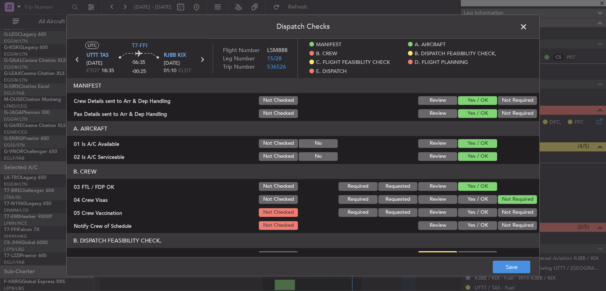
click at [503, 207] on div "Not Required" at bounding box center [516, 212] width 40 height 11
click at [498, 213] on button "Not Required" at bounding box center [517, 212] width 39 height 9
click at [482, 226] on button "Yes / OK" at bounding box center [477, 225] width 39 height 9
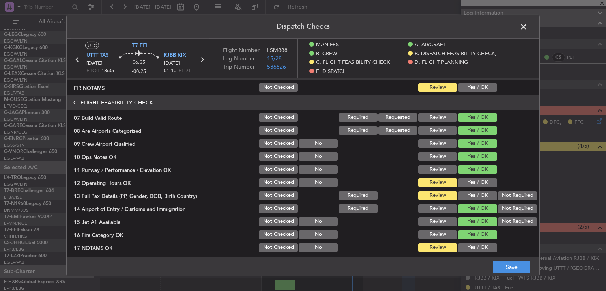
scroll to position [200, 0]
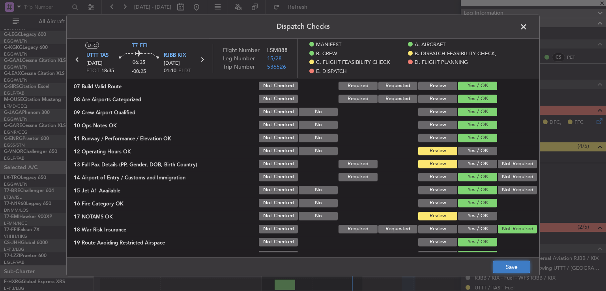
click at [507, 263] on button "Save" at bounding box center [510, 267] width 37 height 13
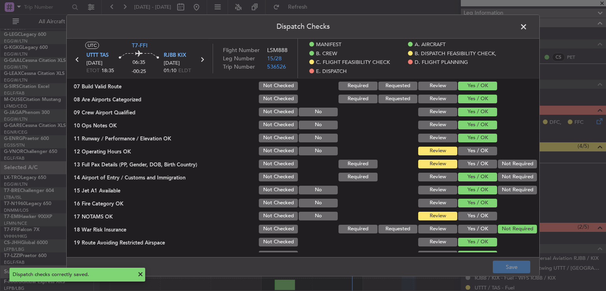
click at [527, 26] on span at bounding box center [527, 29] width 0 height 16
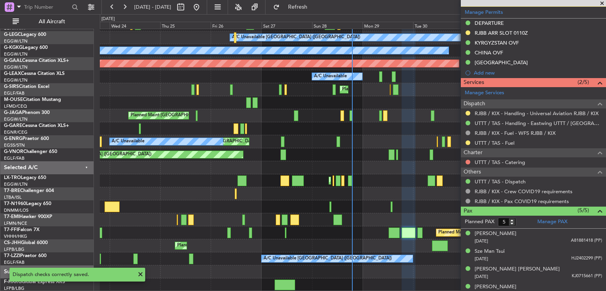
scroll to position [280, 0]
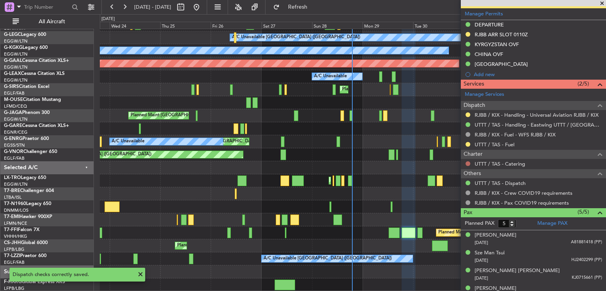
click at [467, 162] on button at bounding box center [467, 163] width 5 height 5
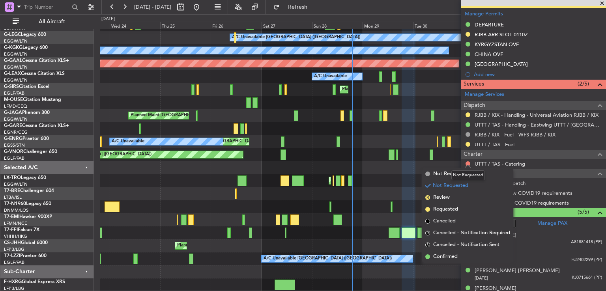
click at [452, 173] on div "Not Requested" at bounding box center [468, 175] width 34 height 10
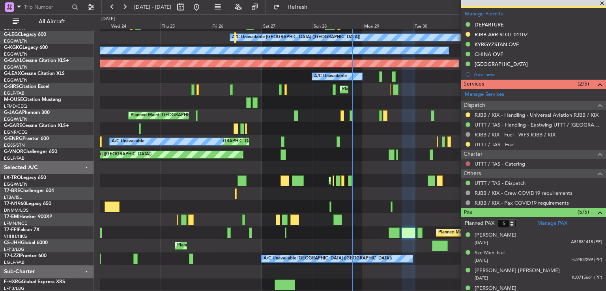
click at [466, 161] on button at bounding box center [467, 163] width 5 height 5
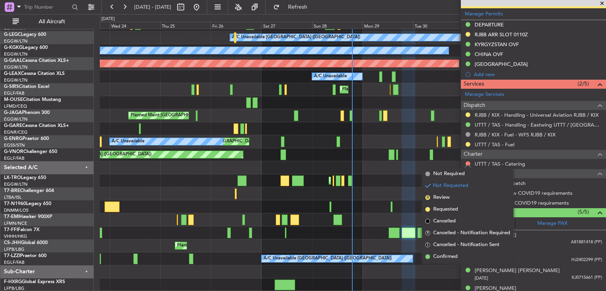
click at [447, 175] on span "Not Required" at bounding box center [449, 174] width 32 height 8
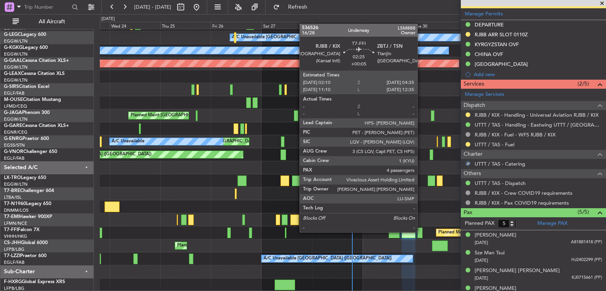
click at [421, 231] on div at bounding box center [419, 233] width 5 height 11
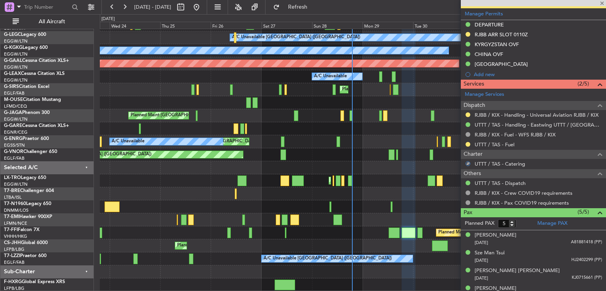
type input "+00:05"
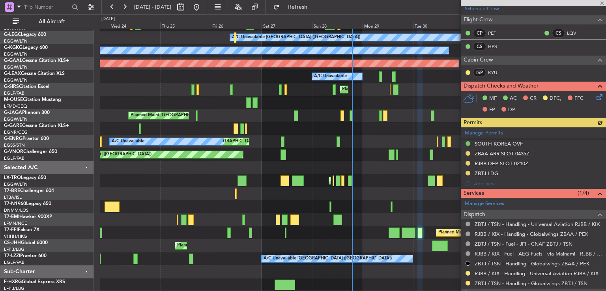
scroll to position [154, 0]
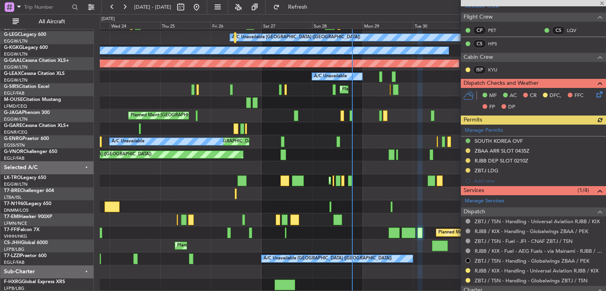
click at [595, 95] on icon at bounding box center [598, 93] width 6 height 6
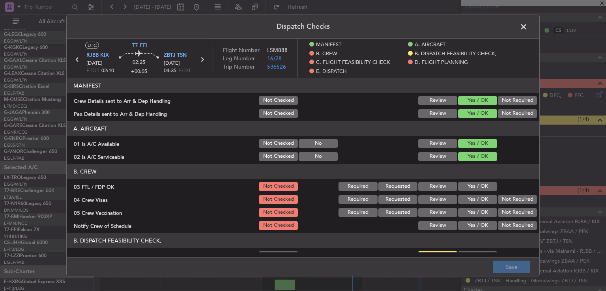
click at [480, 183] on button "Yes / OK" at bounding box center [477, 186] width 39 height 9
click at [501, 200] on button "Not Required" at bounding box center [517, 199] width 39 height 9
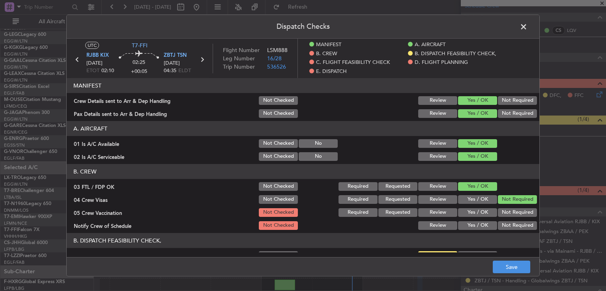
click at [501, 208] on button "Not Required" at bounding box center [517, 212] width 39 height 9
click at [483, 223] on button "Yes / OK" at bounding box center [477, 225] width 39 height 9
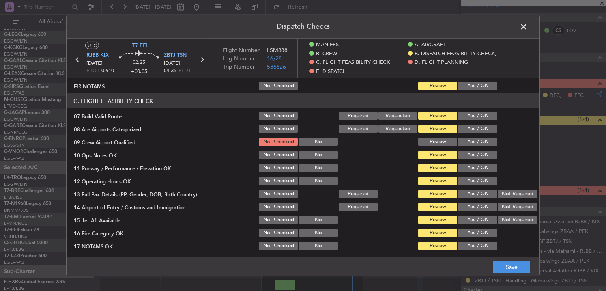
scroll to position [173, 0]
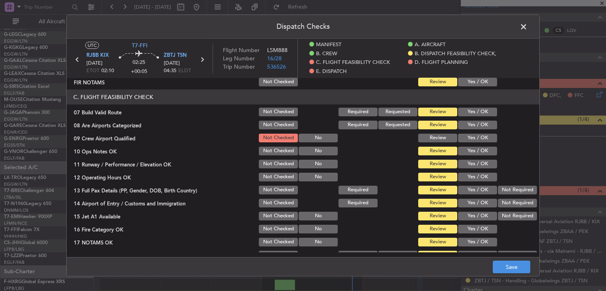
click at [478, 134] on button "Yes / OK" at bounding box center [477, 138] width 39 height 9
click at [474, 126] on button "Yes / OK" at bounding box center [477, 125] width 39 height 9
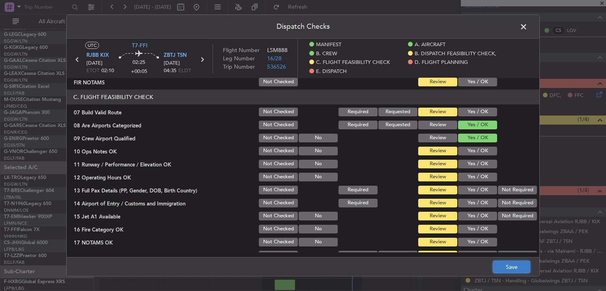
click at [498, 265] on button "Save" at bounding box center [510, 267] width 37 height 13
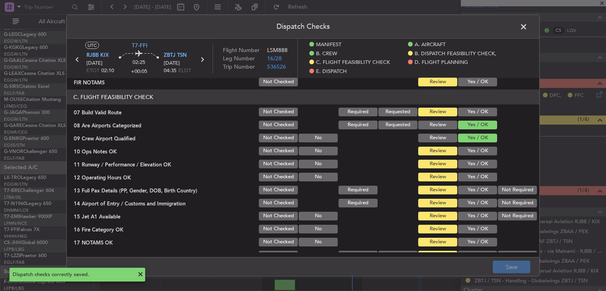
click at [467, 176] on button "Yes / OK" at bounding box center [477, 177] width 39 height 9
click at [509, 263] on button "Save" at bounding box center [510, 267] width 37 height 13
click at [527, 26] on span at bounding box center [527, 29] width 0 height 16
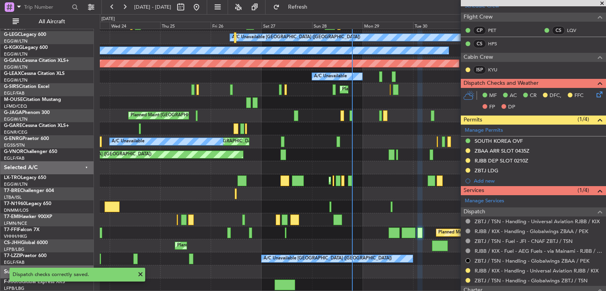
scroll to position [309, 0]
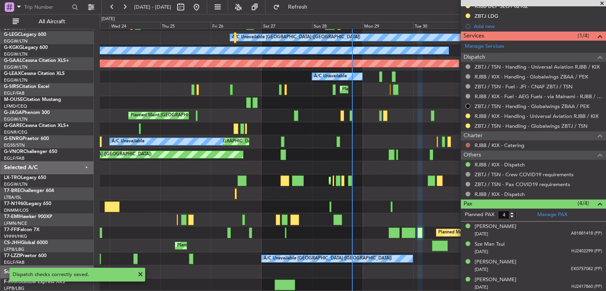
click at [468, 144] on button at bounding box center [467, 145] width 5 height 5
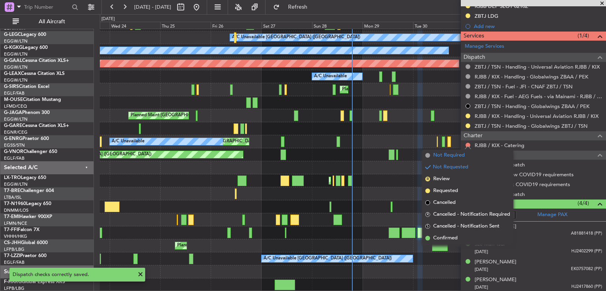
click at [442, 155] on span "Not Required" at bounding box center [449, 155] width 32 height 8
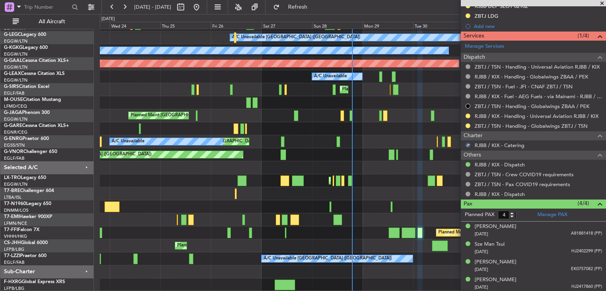
click at [603, 3] on span at bounding box center [602, 3] width 8 height 7
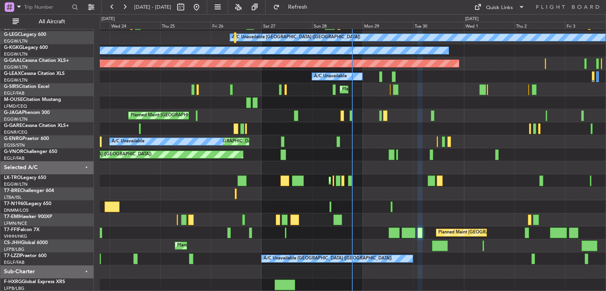
type input "0"
click at [203, 9] on button at bounding box center [196, 7] width 13 height 13
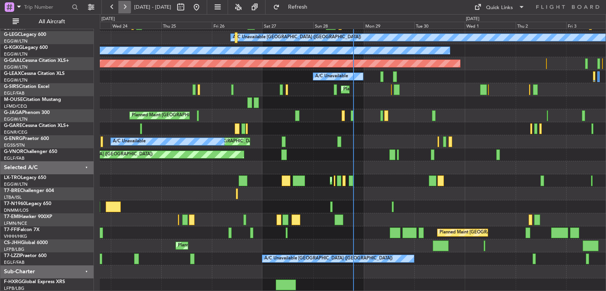
click at [124, 8] on button at bounding box center [124, 7] width 13 height 13
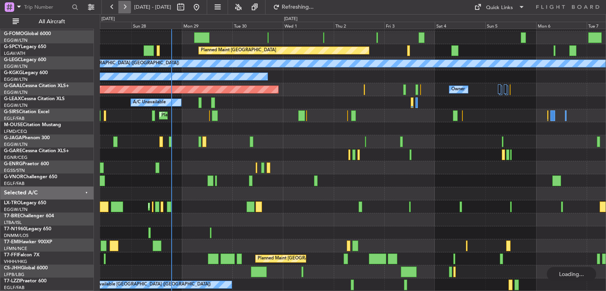
scroll to position [24, 0]
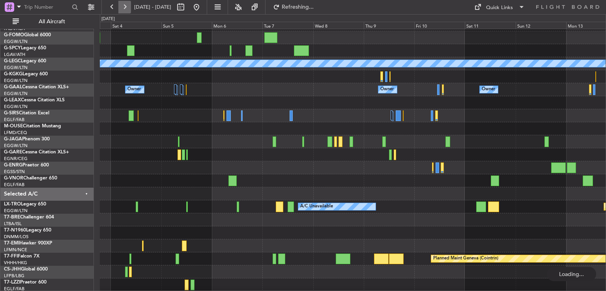
click at [124, 8] on button at bounding box center [124, 7] width 13 height 13
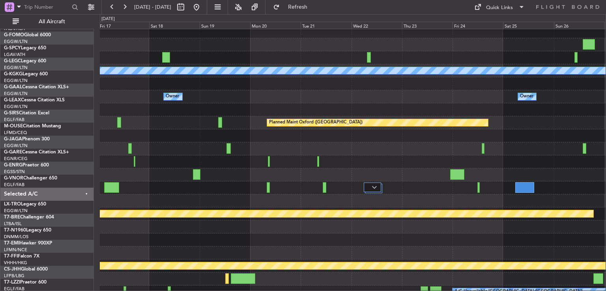
scroll to position [19, 0]
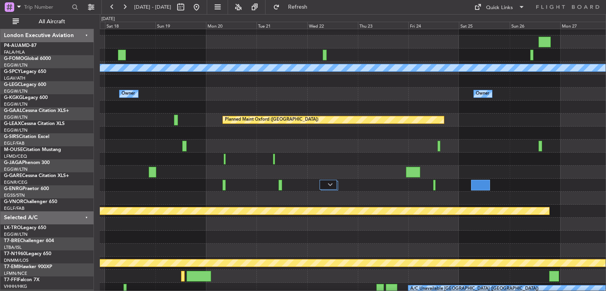
scroll to position [19, 0]
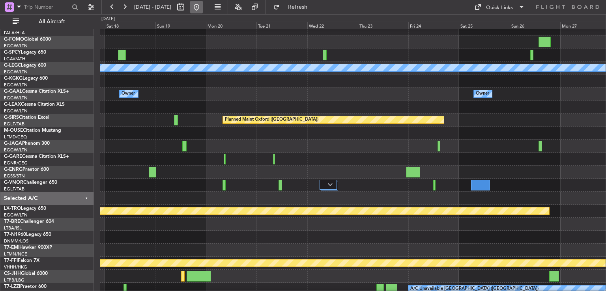
click at [203, 13] on button at bounding box center [196, 7] width 13 height 13
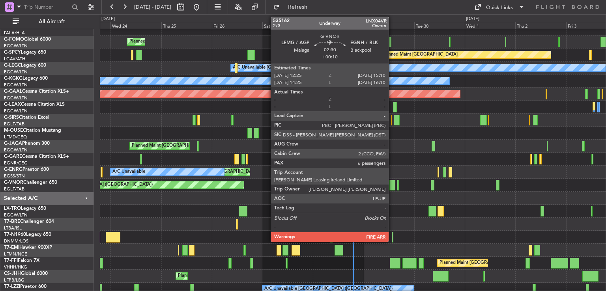
click at [392, 188] on div at bounding box center [392, 185] width 6 height 11
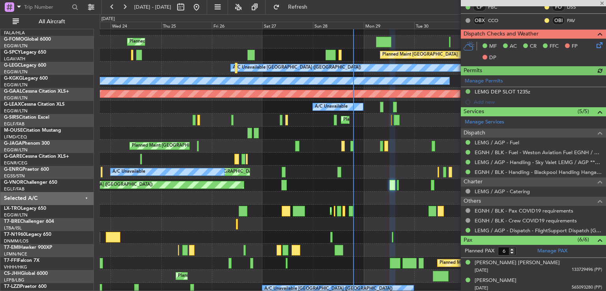
scroll to position [249, 0]
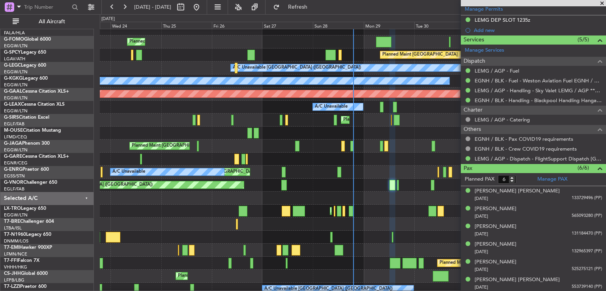
click at [602, 4] on span at bounding box center [602, 3] width 8 height 7
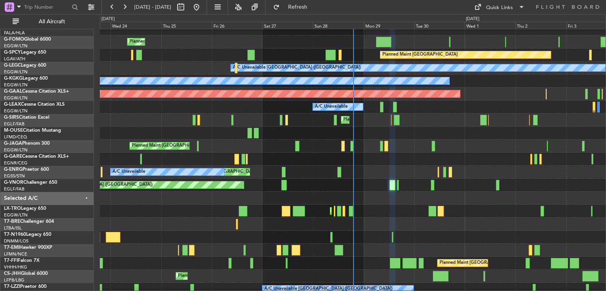
type input "0"
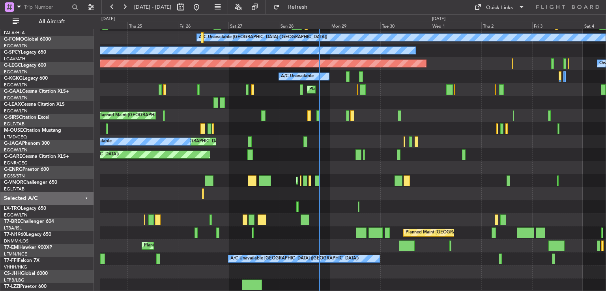
scroll to position [50, 0]
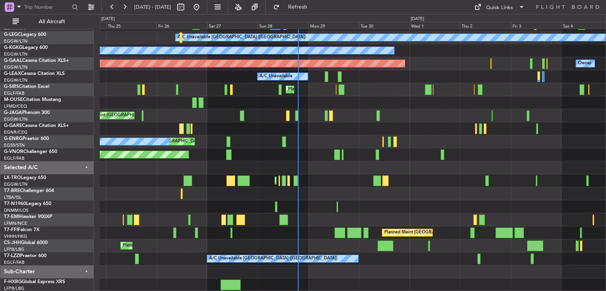
click at [307, 178] on div "Planned Maint [GEOGRAPHIC_DATA] A/C Unavailable [GEOGRAPHIC_DATA] ([GEOGRAPHIC_…" at bounding box center [353, 135] width 506 height 312
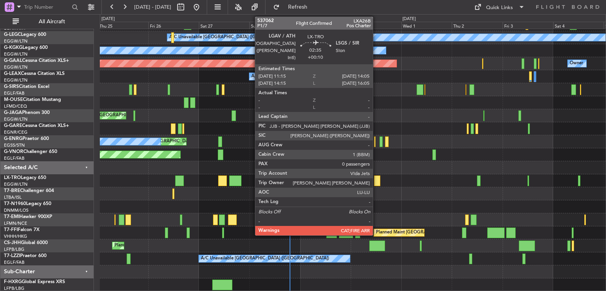
click at [376, 182] on div at bounding box center [377, 180] width 6 height 11
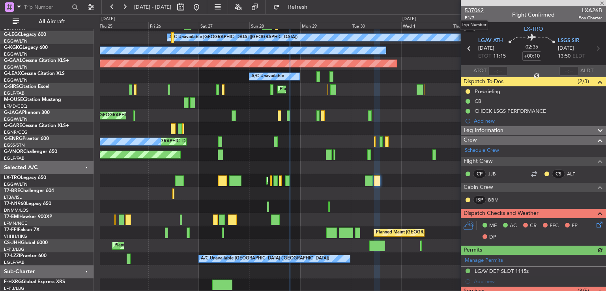
click at [477, 11] on span "537062" at bounding box center [473, 10] width 19 height 8
click at [311, 7] on span "Refresh" at bounding box center [297, 7] width 33 height 6
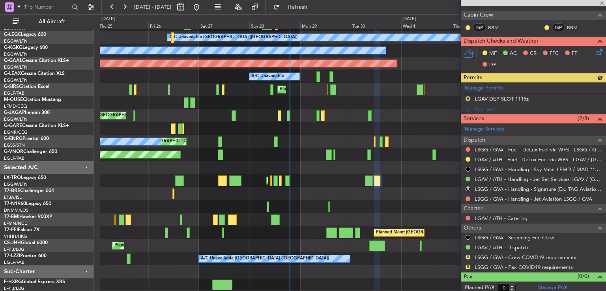
scroll to position [188, 0]
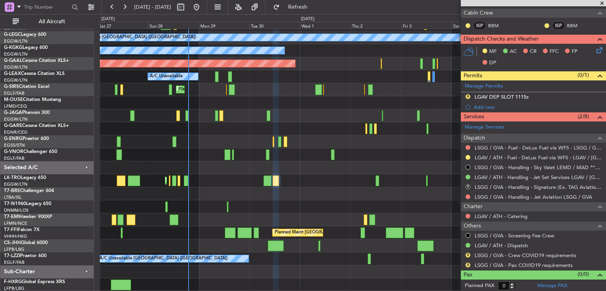
click at [318, 177] on div "Planned Maint [GEOGRAPHIC_DATA] ([GEOGRAPHIC_DATA]) A/C Unavailable" at bounding box center [353, 180] width 506 height 13
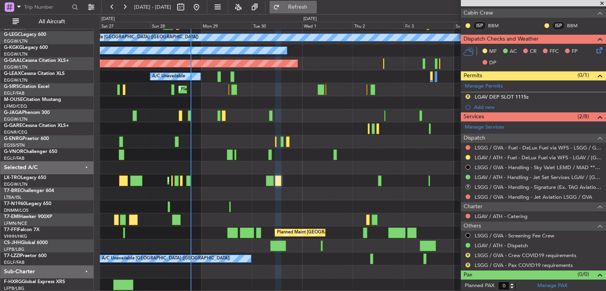
click at [312, 6] on span "Refresh" at bounding box center [297, 7] width 33 height 6
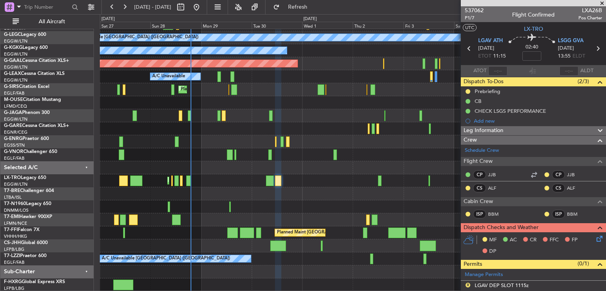
click at [476, 6] on div at bounding box center [533, 3] width 145 height 6
click at [473, 13] on span "537062" at bounding box center [473, 10] width 19 height 8
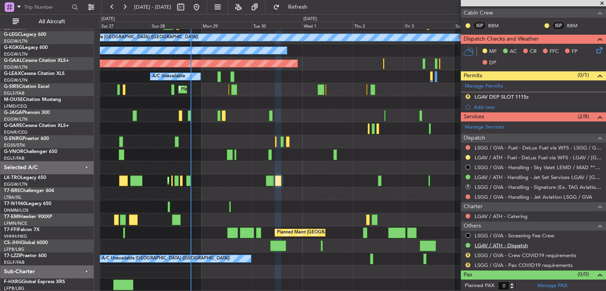
click at [486, 244] on link "LGAV / ATH - Dispatch" at bounding box center [500, 245] width 53 height 7
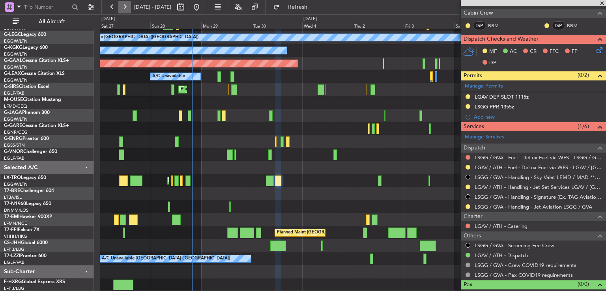
click at [124, 8] on button at bounding box center [124, 7] width 13 height 13
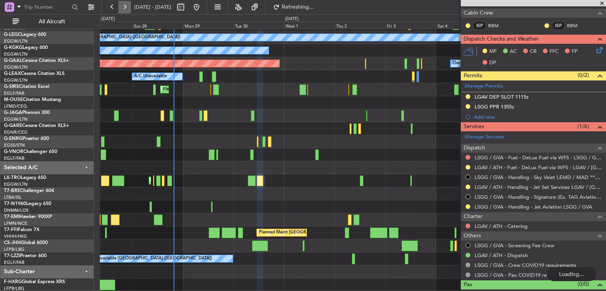
click at [124, 8] on button at bounding box center [124, 7] width 13 height 13
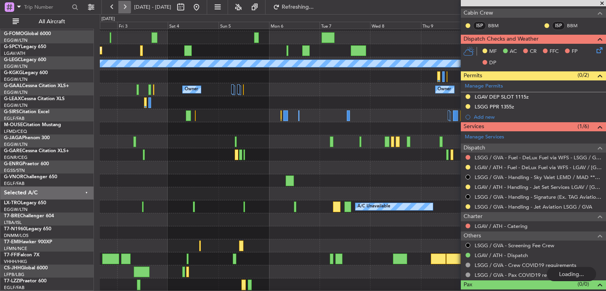
scroll to position [24, 0]
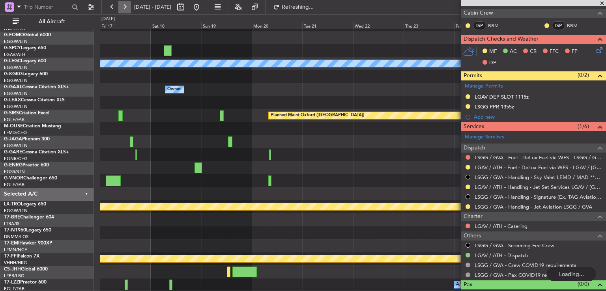
click at [124, 8] on button at bounding box center [124, 7] width 13 height 13
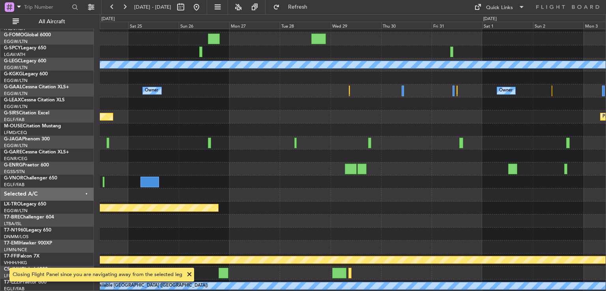
scroll to position [17, 0]
